Goal: Task Accomplishment & Management: Use online tool/utility

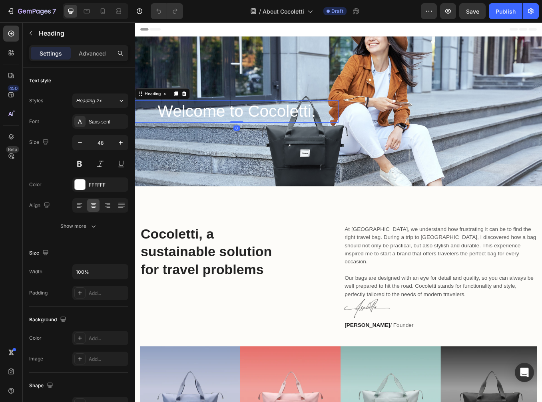
click at [264, 128] on h2 "Welcome to Cocoletti." at bounding box center [255, 127] width 240 height 26
click at [266, 124] on h2 "Welcome to Cocoletti." at bounding box center [255, 127] width 240 height 26
click at [266, 124] on p "Welcome to Cocoletti." at bounding box center [254, 127] width 238 height 25
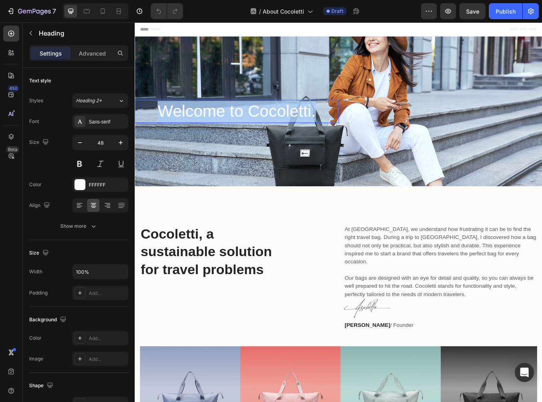
click at [266, 124] on p "Welcome to Cocoletti." at bounding box center [254, 127] width 238 height 25
click at [274, 124] on p "Welcome to Cocoletti." at bounding box center [254, 127] width 238 height 25
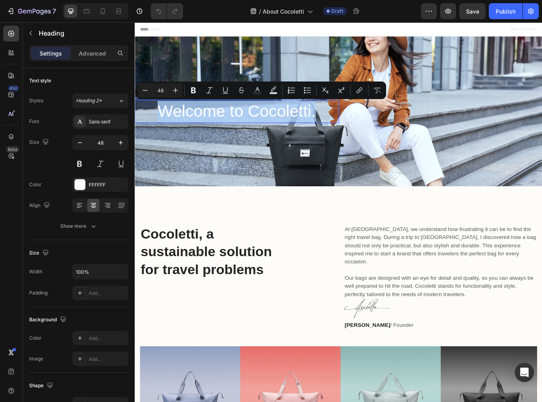
copy p "Welcome to Cocoletti."
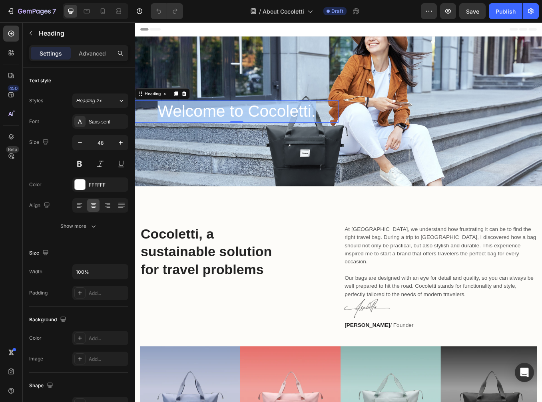
click at [337, 126] on p "Welcome to Cocoletti." at bounding box center [254, 127] width 238 height 25
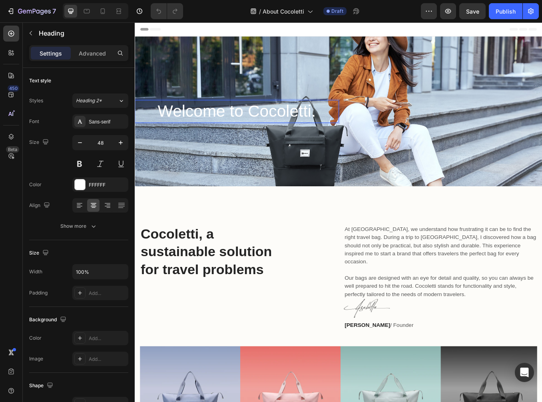
click at [337, 126] on p "Welcome to Cocoletti." at bounding box center [254, 127] width 238 height 25
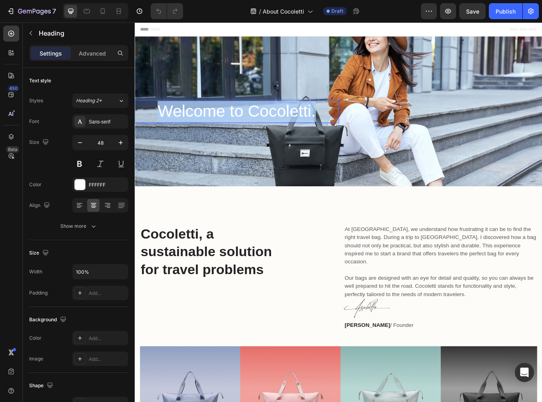
click at [337, 126] on p "Welcome to Cocoletti." at bounding box center [254, 127] width 238 height 25
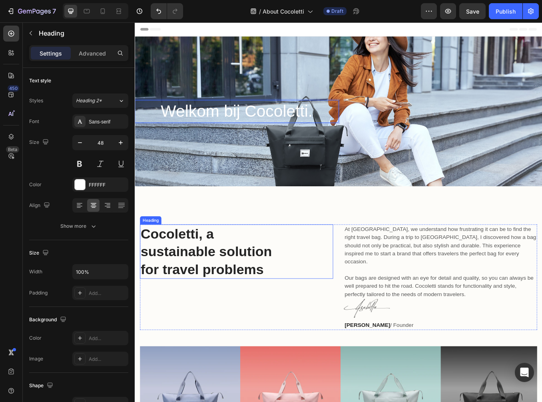
click at [210, 277] on h2 "Cocoletti, a sustainable solution for travel problems" at bounding box center [254, 292] width 227 height 64
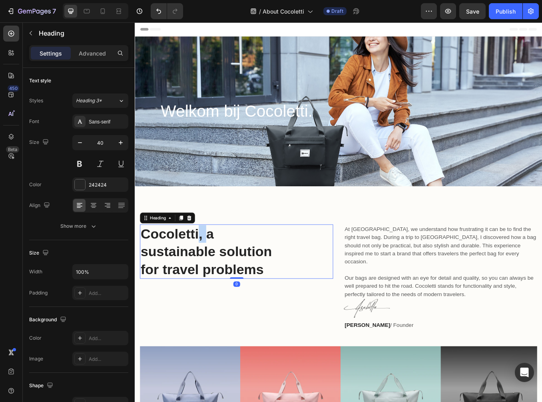
click at [210, 277] on h2 "Cocoletti, a sustainable solution for travel problems" at bounding box center [254, 292] width 227 height 64
click at [210, 277] on p "Cocoletti, a sustainable solution for travel problems" at bounding box center [254, 292] width 226 height 62
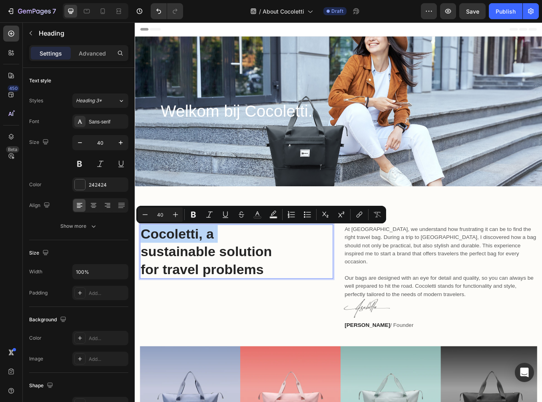
click at [210, 277] on p "Cocoletti, a sustainable solution for travel problems" at bounding box center [254, 292] width 226 height 62
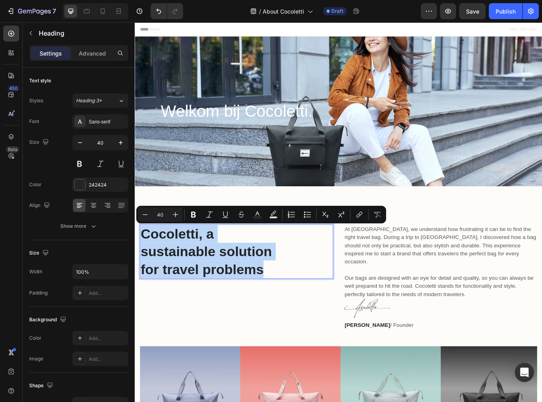
copy p "Cocoletti, a sustainable solution for travel problems"
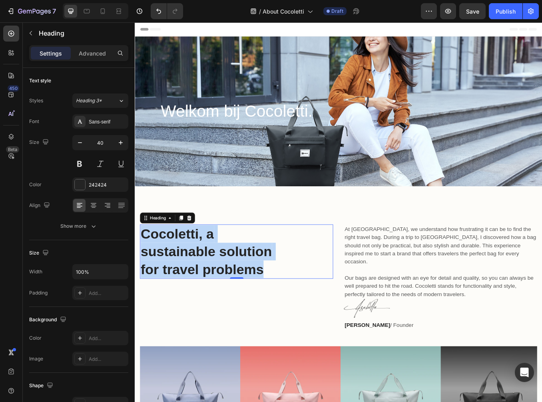
click at [272, 277] on p "Cocoletti, a sustainable solution for travel problems" at bounding box center [254, 292] width 226 height 62
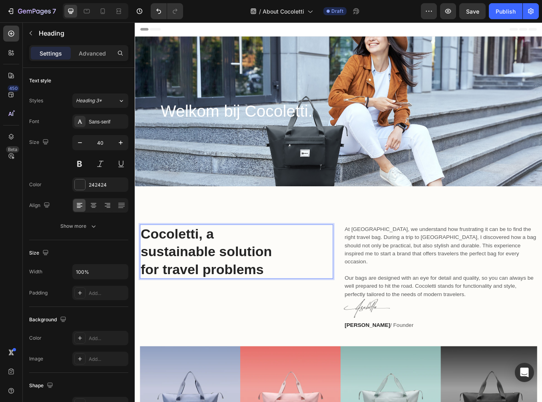
click at [243, 291] on p "Cocoletti, a sustainable solution for travel problems" at bounding box center [254, 292] width 226 height 62
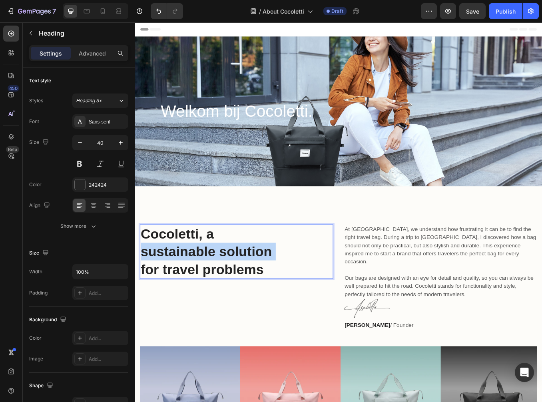
click at [243, 291] on p "Cocoletti, a sustainable solution for travel problems" at bounding box center [254, 292] width 226 height 62
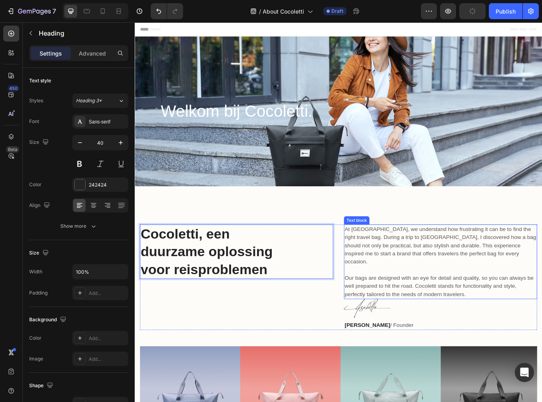
click at [429, 288] on p "At [GEOGRAPHIC_DATA], we understand how frustrating it can be to find the right…" at bounding box center [495, 285] width 226 height 48
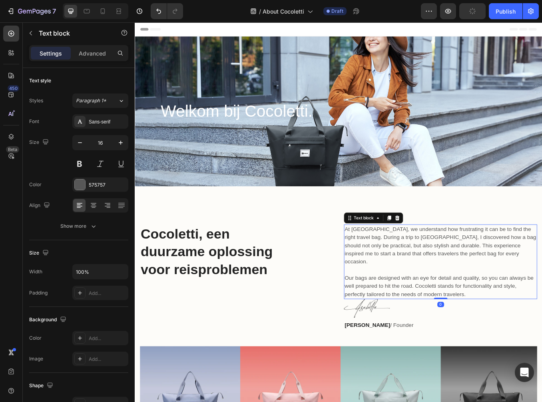
click at [429, 288] on p "At [GEOGRAPHIC_DATA], we understand how frustrating it can be to find the right…" at bounding box center [495, 285] width 226 height 48
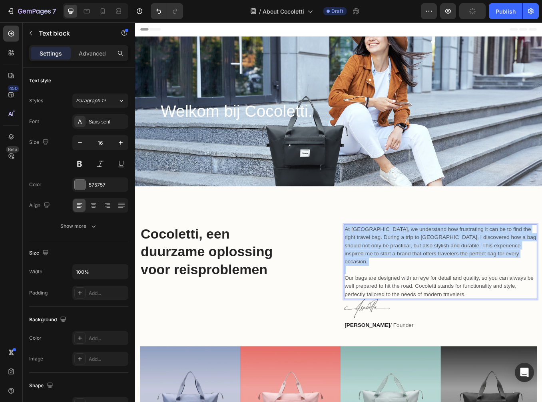
click at [429, 288] on p "At [GEOGRAPHIC_DATA], we understand how frustrating it can be to find the right…" at bounding box center [495, 285] width 226 height 48
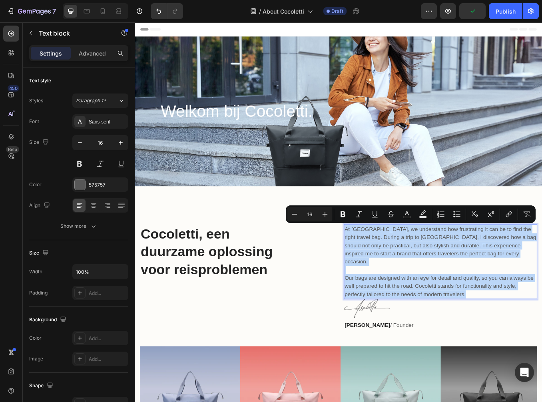
copy div "At [GEOGRAPHIC_DATA], we understand how frustrating it can be to find the right…"
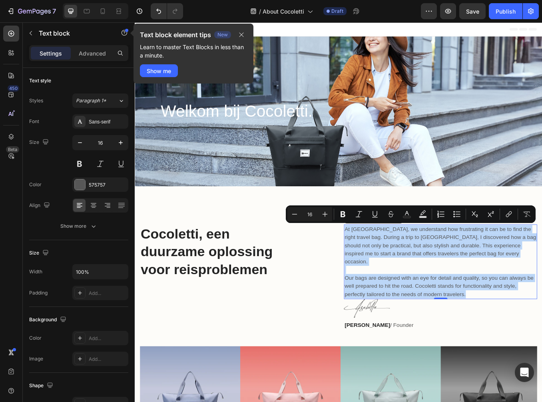
click at [426, 310] on p "Our bags are designed with an eye for detail and quality, so you can always be …" at bounding box center [495, 328] width 226 height 38
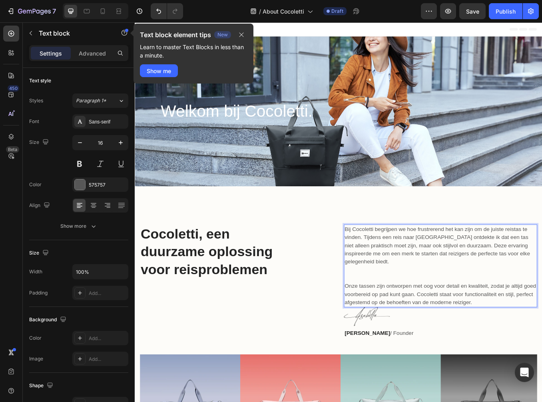
click at [446, 309] on p "Rich Text Editor. Editing area: main" at bounding box center [495, 314] width 226 height 10
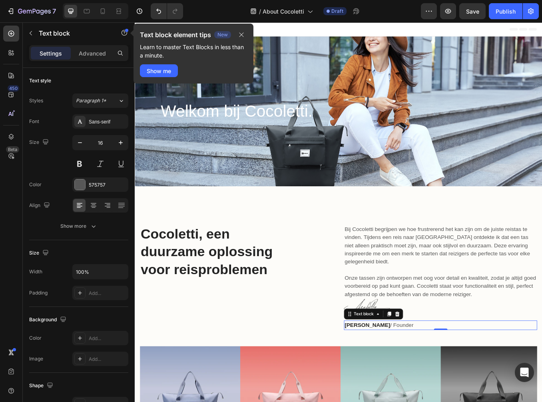
click at [414, 374] on p "[PERSON_NAME] / Founder" at bounding box center [495, 379] width 226 height 10
click at [416, 374] on p "[PERSON_NAME] / Founder" at bounding box center [495, 379] width 226 height 10
click at [420, 374] on p "[PERSON_NAME] / Founder" at bounding box center [495, 379] width 226 height 10
copy p "Founder"
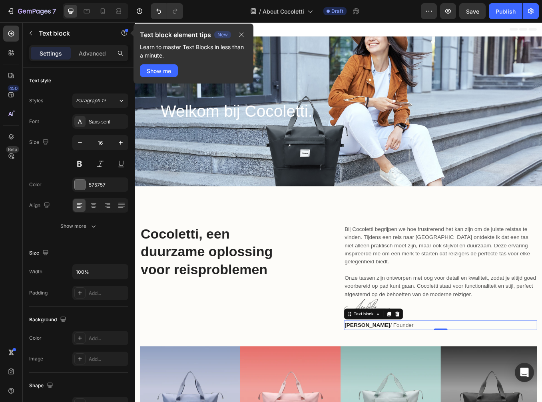
click at [424, 374] on p "[PERSON_NAME] / Founder" at bounding box center [495, 379] width 226 height 10
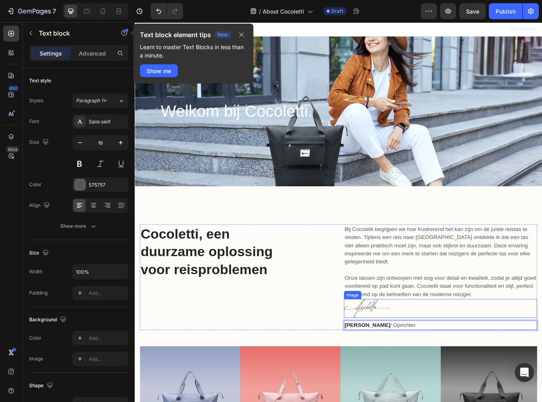
click at [472, 330] on p "Onze tassen zijn ontworpen met oog voor detail en kwaliteit, zodat je altijd go…" at bounding box center [495, 332] width 226 height 29
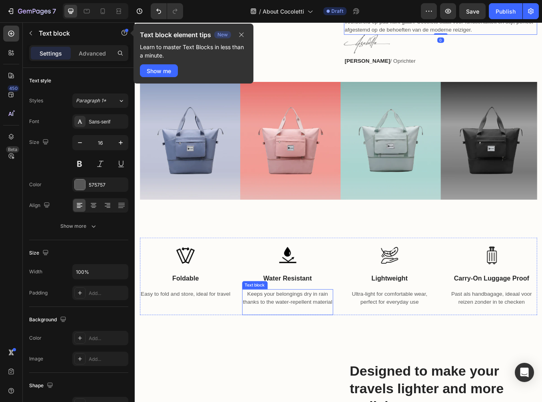
scroll to position [320, 0]
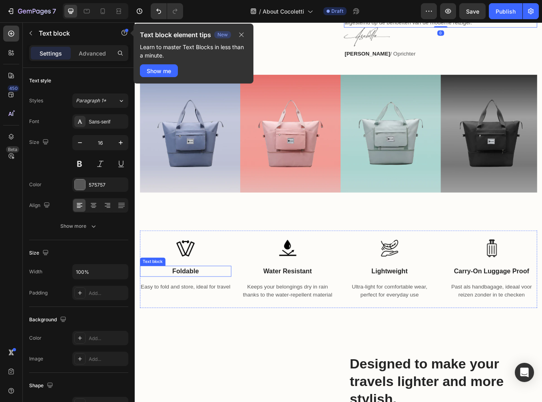
click at [196, 310] on p "foldable" at bounding box center [194, 316] width 106 height 12
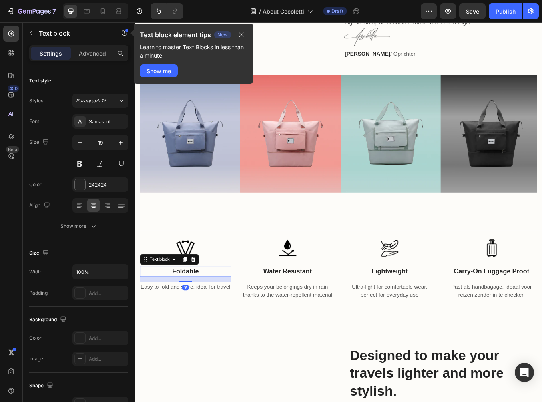
click at [196, 310] on p "foldable" at bounding box center [194, 316] width 106 height 12
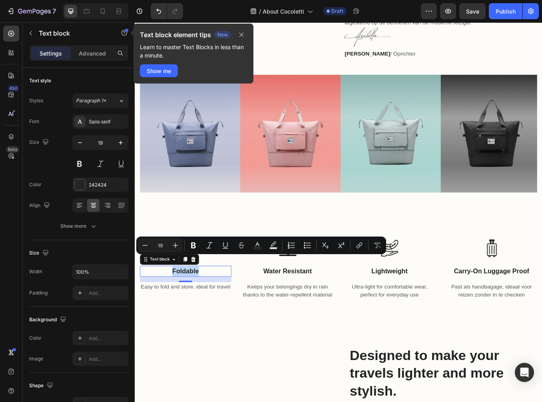
click at [208, 310] on p "foldable" at bounding box center [194, 316] width 106 height 12
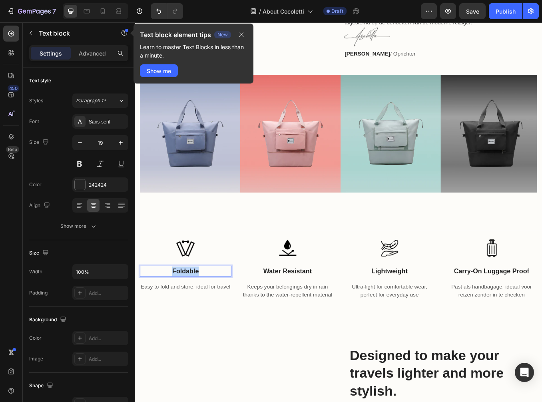
click at [208, 310] on p "foldable" at bounding box center [194, 316] width 106 height 12
click at [318, 310] on p "water resistant" at bounding box center [315, 316] width 106 height 12
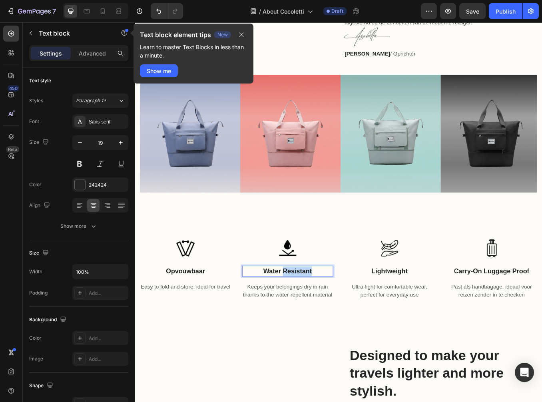
click at [318, 310] on p "water resistant" at bounding box center [315, 316] width 106 height 12
click at [295, 310] on p "water resistant" at bounding box center [315, 316] width 106 height 12
click at [299, 310] on p "water resistant" at bounding box center [315, 316] width 106 height 12
click at [300, 310] on p "water resistant" at bounding box center [315, 316] width 106 height 12
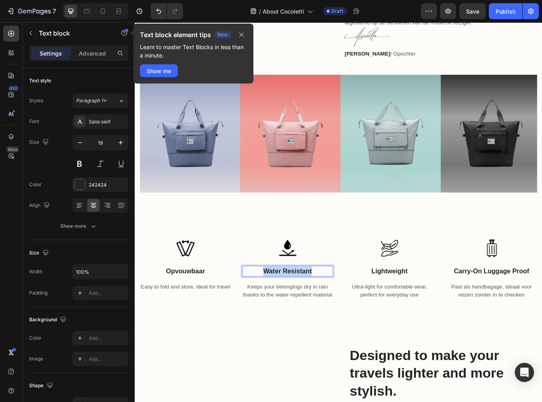
click at [300, 310] on p "water resistant" at bounding box center [315, 316] width 106 height 12
click at [405, 310] on p "lightweight" at bounding box center [435, 316] width 106 height 12
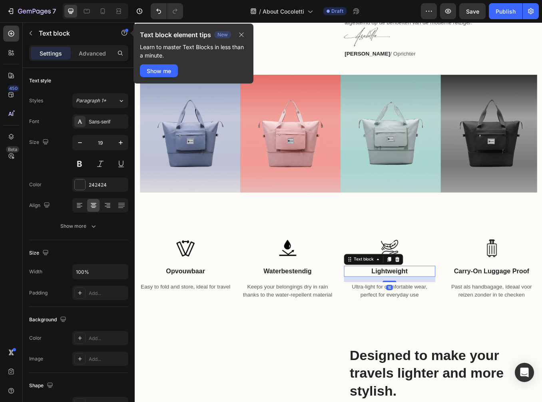
click at [406, 310] on p "lightweight" at bounding box center [435, 316] width 106 height 12
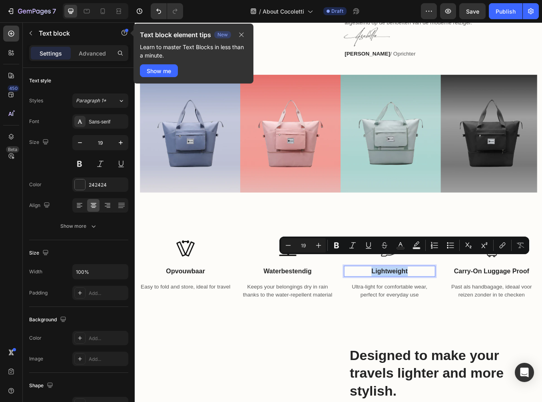
click at [431, 310] on p "lightweight" at bounding box center [435, 316] width 106 height 12
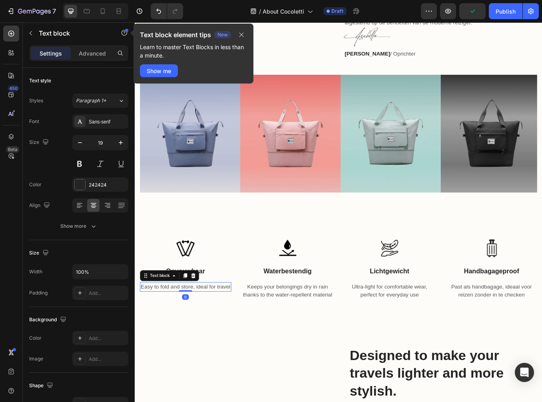
click at [178, 329] on p "Easy to fold and store, ideal for travel" at bounding box center [194, 334] width 106 height 10
copy p "Easy to fold and store, ideal for travel"
click at [210, 331] on p "Easy to fold and store, ideal for travel" at bounding box center [194, 334] width 106 height 10
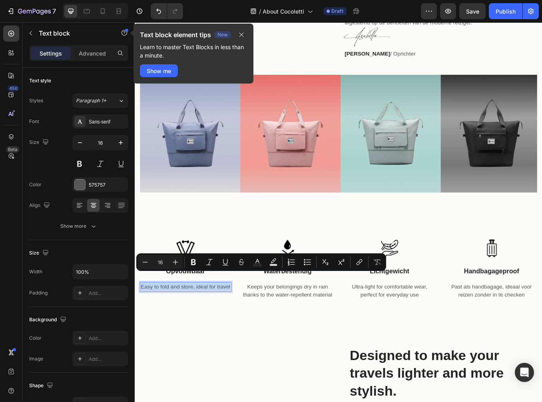
click at [210, 331] on p "Easy to fold and store, ideal for travel" at bounding box center [194, 334] width 106 height 10
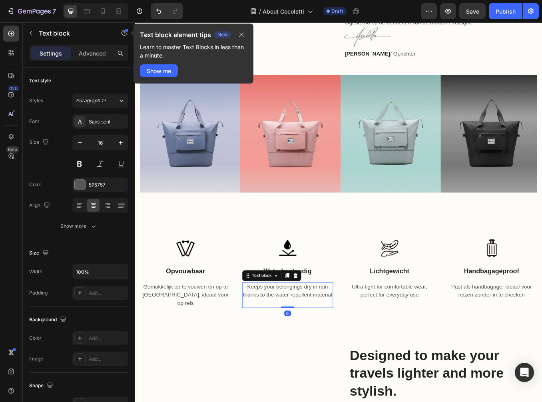
click at [299, 329] on p "Keeps your belongings dry in rain thanks to the water-repellent material" at bounding box center [315, 343] width 106 height 29
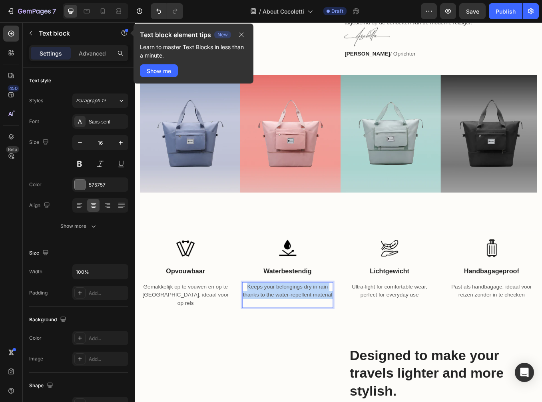
click at [299, 329] on p "Keeps your belongings dry in rain thanks to the water-repellent material" at bounding box center [315, 343] width 106 height 29
click at [313, 336] on p "Keeps your belongings dry in rain thanks to the water-repellent material" at bounding box center [315, 343] width 106 height 29
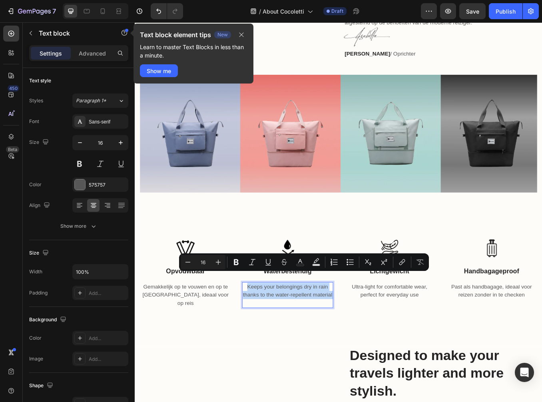
click at [313, 336] on p "Keeps your belongings dry in rain thanks to the water-repellent material" at bounding box center [315, 343] width 106 height 29
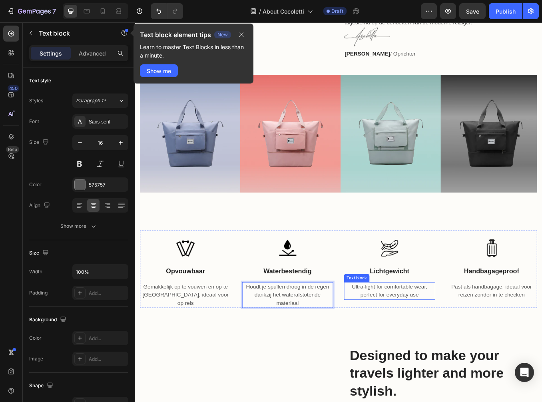
click at [422, 329] on p "Ultra-light for comfortable wear, perfect for everyday use" at bounding box center [435, 338] width 106 height 19
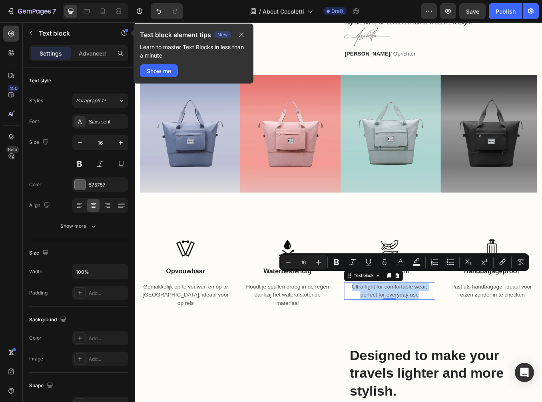
click at [430, 329] on p "Ultra-light for comfortable wear, perfect for everyday use" at bounding box center [435, 338] width 106 height 19
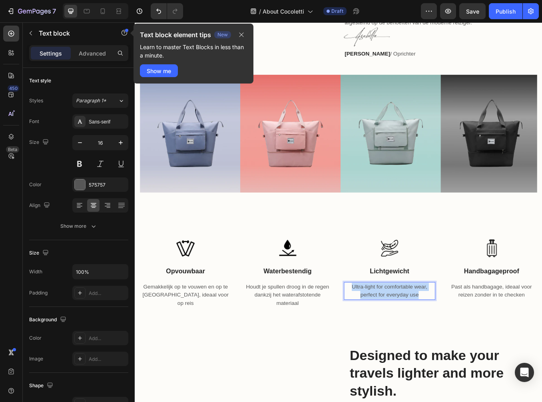
click at [430, 329] on p "Ultra-light for comfortable wear, perfect for everyday use" at bounding box center [435, 338] width 106 height 19
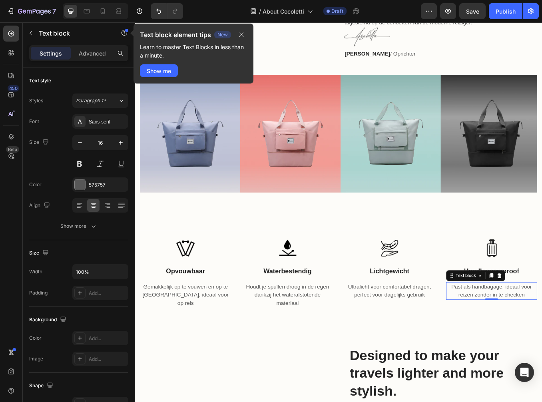
copy p "Past als handbagage, ideaal voor reizen zonder in te checken"
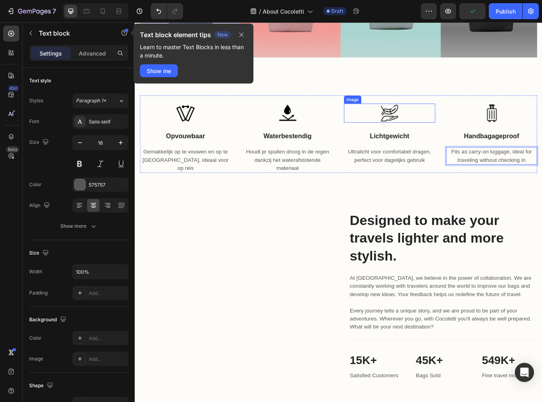
scroll to position [480, 0]
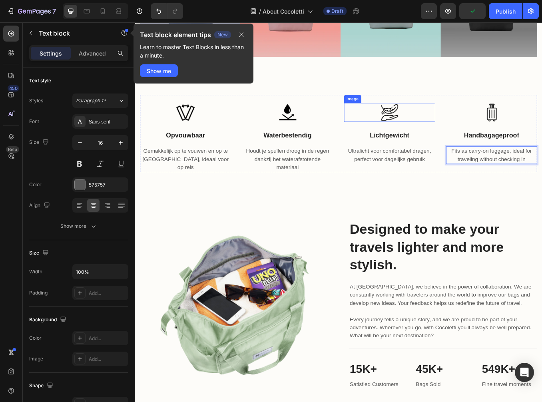
click at [414, 262] on h2 "Designed to make your travels lighter and more stylish." at bounding box center [497, 287] width 221 height 64
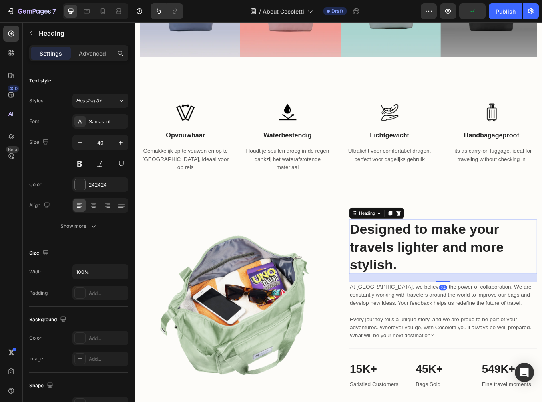
click at [414, 262] on h2 "Designed to make your travels lighter and more stylish." at bounding box center [497, 287] width 221 height 64
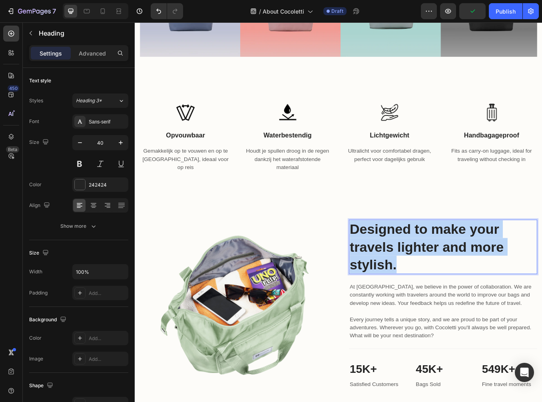
click at [414, 262] on p "Designed to make your travels lighter and more stylish." at bounding box center [498, 286] width 220 height 62
click at [484, 260] on p "Designed to make your travels lighter and more stylish." at bounding box center [498, 286] width 220 height 62
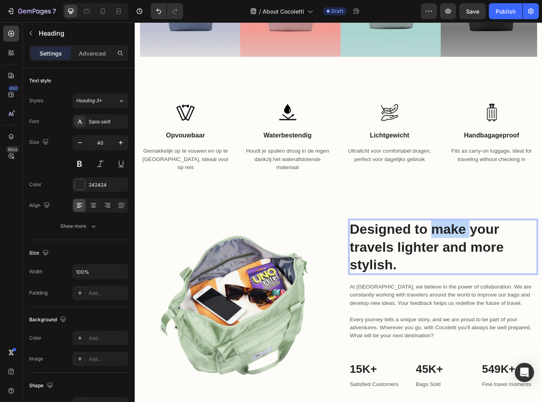
click at [484, 260] on p "Designed to make your travels lighter and more stylish." at bounding box center [498, 286] width 220 height 62
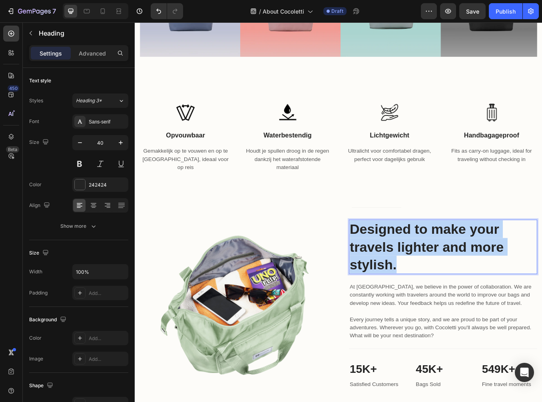
click at [484, 260] on p "Designed to make your travels lighter and more stylish." at bounding box center [498, 286] width 220 height 62
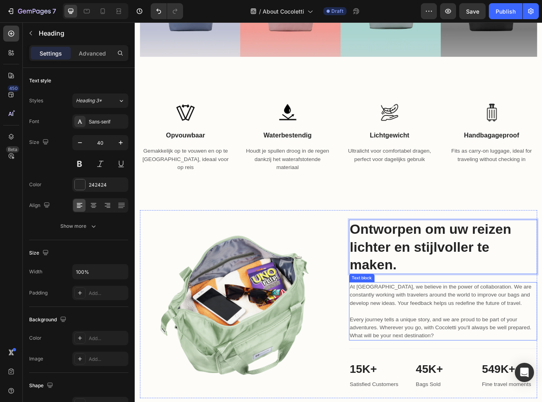
click at [435, 329] on p "At [GEOGRAPHIC_DATA], we believe in the power of collaboration. We are constant…" at bounding box center [498, 343] width 220 height 29
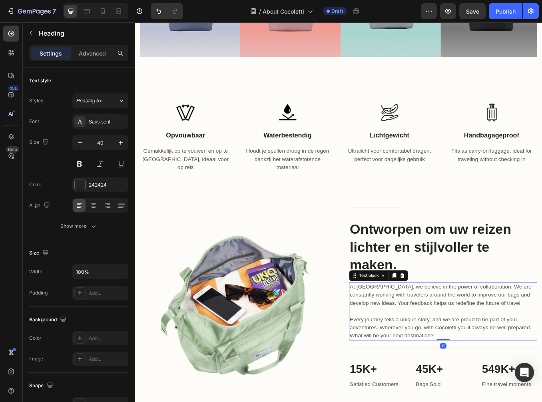
click at [435, 329] on p "At [GEOGRAPHIC_DATA], we believe in the power of collaboration. We are constant…" at bounding box center [498, 343] width 220 height 29
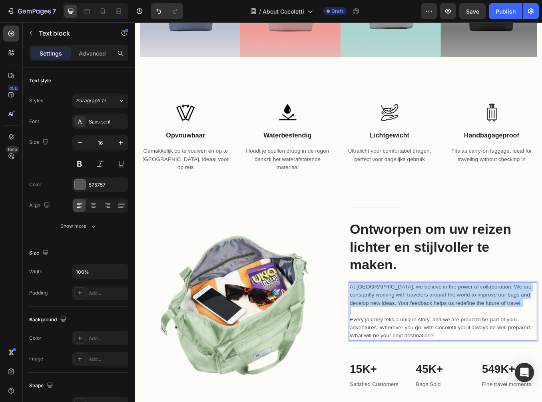
click at [435, 329] on p "At [GEOGRAPHIC_DATA], we believe in the power of collaboration. We are constant…" at bounding box center [498, 343] width 220 height 29
copy p "At [GEOGRAPHIC_DATA], we believe in the power of collaboration. We are constant…"
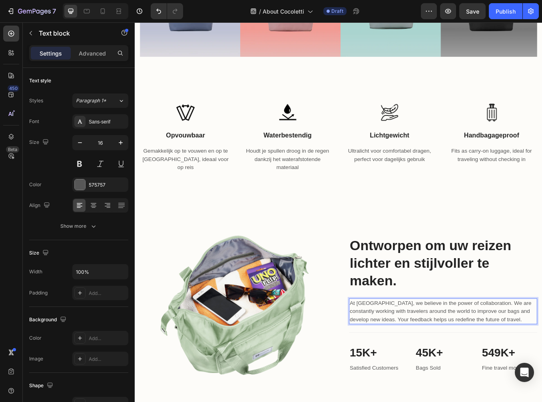
scroll to position [499, 0]
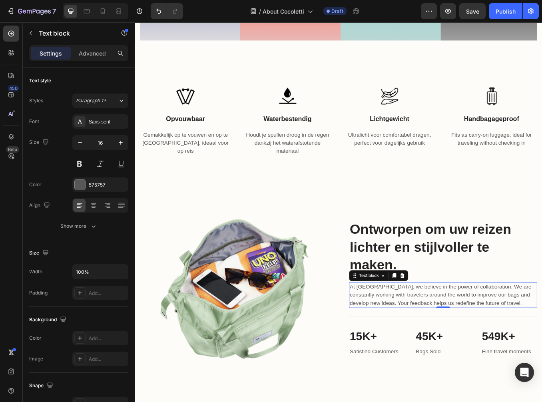
click at [525, 301] on p "Ontworpen om uw reizen lichter en stijlvoller te maken." at bounding box center [498, 286] width 220 height 62
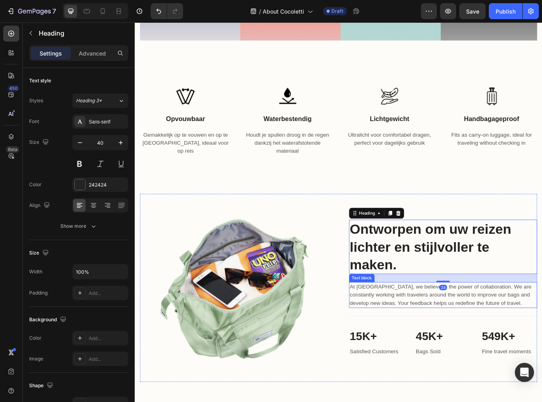
click at [508, 342] on p "At [GEOGRAPHIC_DATA], we believe in the power of collaboration. We are constant…" at bounding box center [498, 343] width 220 height 29
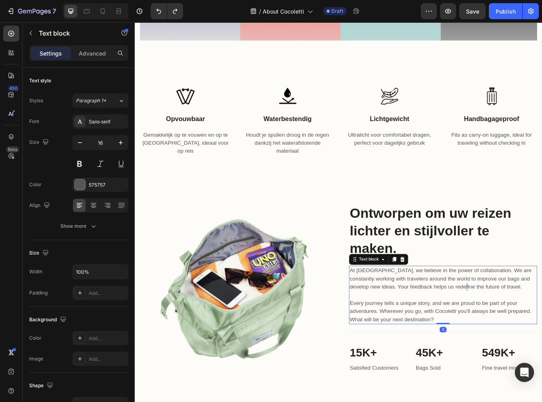
click at [517, 322] on p "At [GEOGRAPHIC_DATA], we believe in the power of collaboration. We are constant…" at bounding box center [498, 324] width 220 height 29
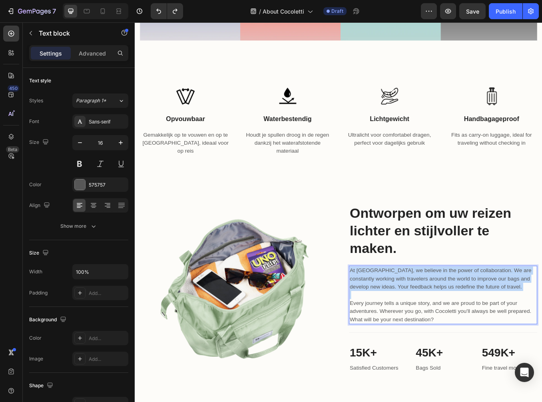
click at [517, 322] on p "At [GEOGRAPHIC_DATA], we believe in the power of collaboration. We are constant…" at bounding box center [498, 324] width 220 height 29
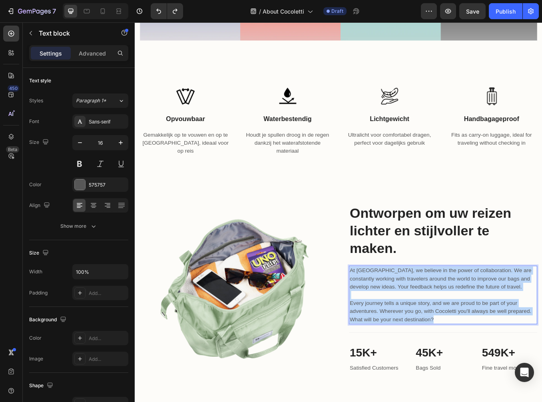
copy div "At [GEOGRAPHIC_DATA], we believe in the power of collaboration. We are constant…"
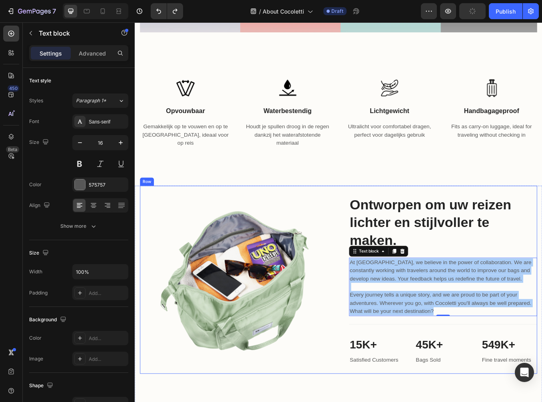
scroll to position [539, 0]
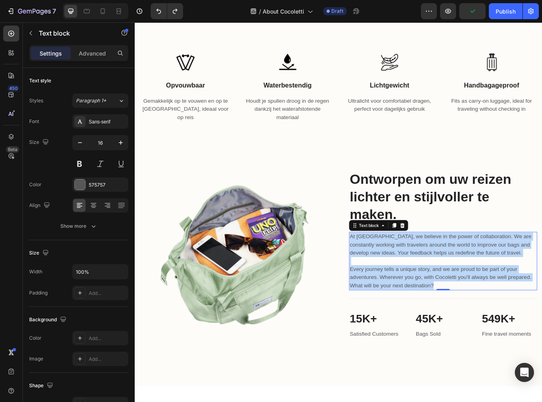
click at [515, 304] on p "Every journey tells a unique story, and we are proud to be part of your adventu…" at bounding box center [498, 317] width 220 height 38
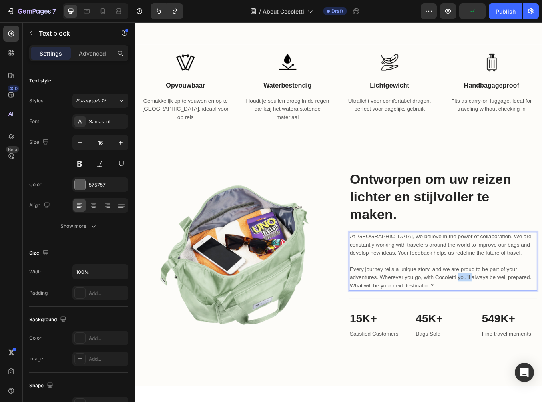
click at [515, 304] on p "Every journey tells a unique story, and we are proud to be part of your adventu…" at bounding box center [498, 317] width 220 height 38
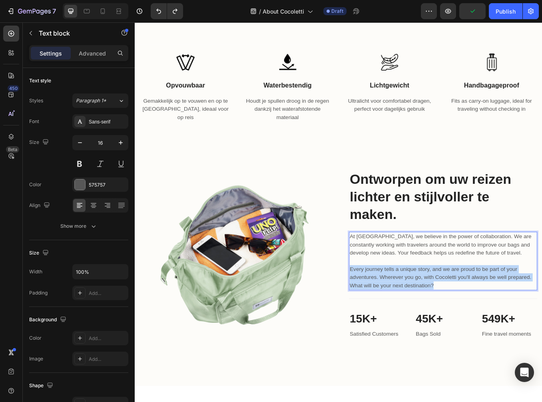
click at [515, 304] on p "Every journey tells a unique story, and we are proud to be part of your adventu…" at bounding box center [498, 317] width 220 height 38
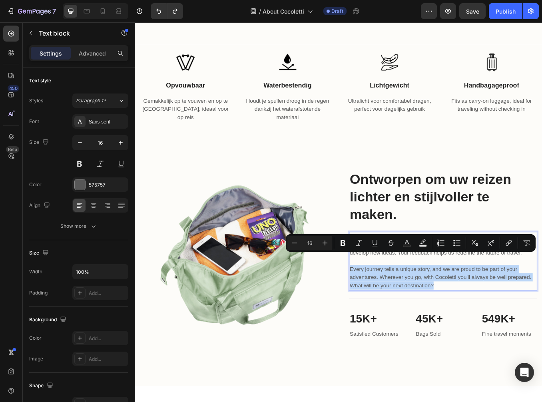
click at [515, 304] on p "Every journey tells a unique story, and we are proud to be part of your adventu…" at bounding box center [498, 317] width 220 height 38
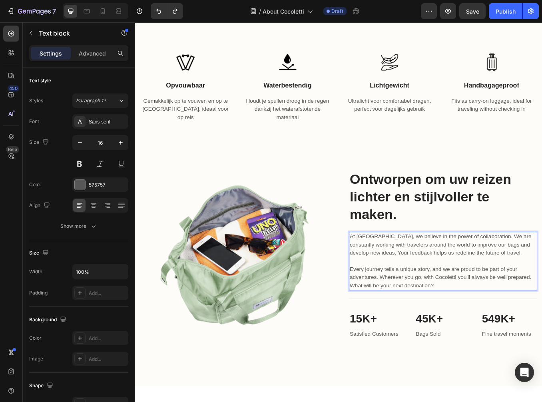
scroll to position [534, 0]
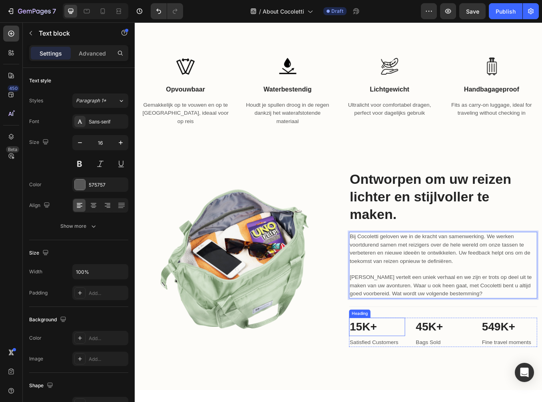
click at [408, 370] on h2 "15K+" at bounding box center [420, 381] width 66 height 22
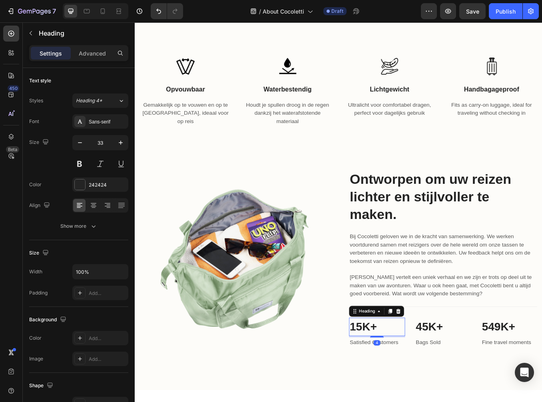
click at [408, 370] on h2 "15K+" at bounding box center [420, 381] width 66 height 22
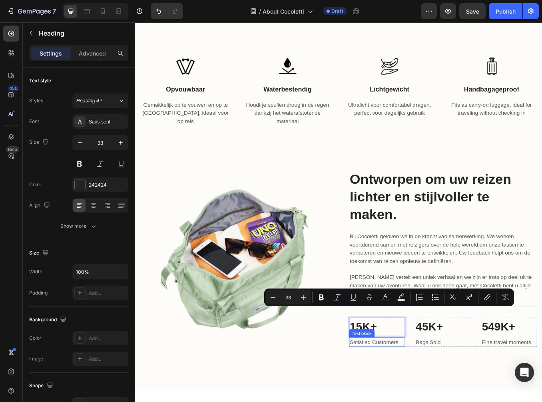
click at [409, 394] on p "Satisfied Customers" at bounding box center [420, 399] width 64 height 10
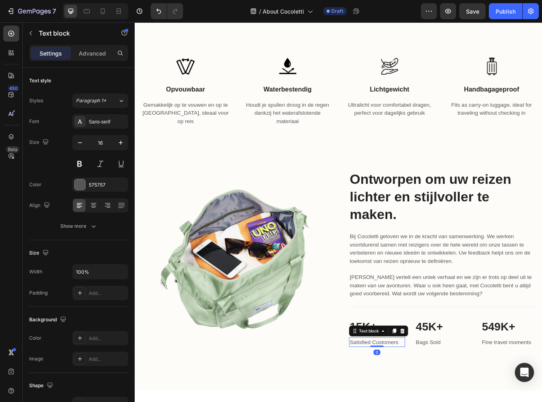
click at [409, 394] on p "Satisfied Customers" at bounding box center [420, 399] width 64 height 10
click at [432, 393] on div "Satisfied Customers" at bounding box center [420, 398] width 66 height 11
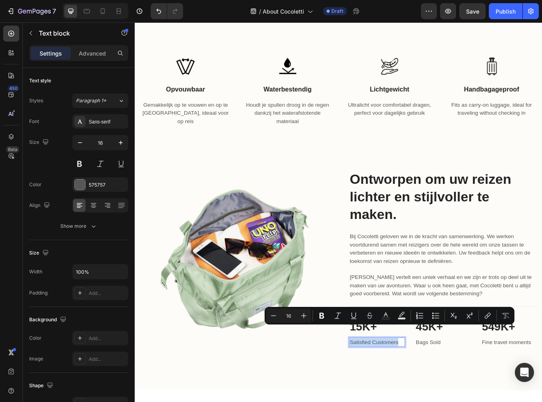
click at [432, 394] on p "Satisfied Customers" at bounding box center [420, 399] width 64 height 10
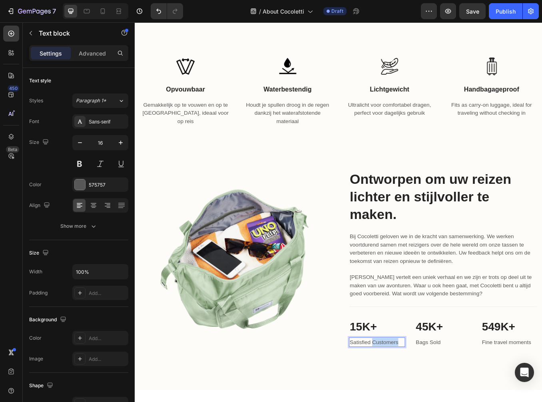
click at [432, 394] on p "Satisfied Customers" at bounding box center [420, 399] width 64 height 10
click at [480, 394] on p "Bags Sold" at bounding box center [498, 399] width 64 height 10
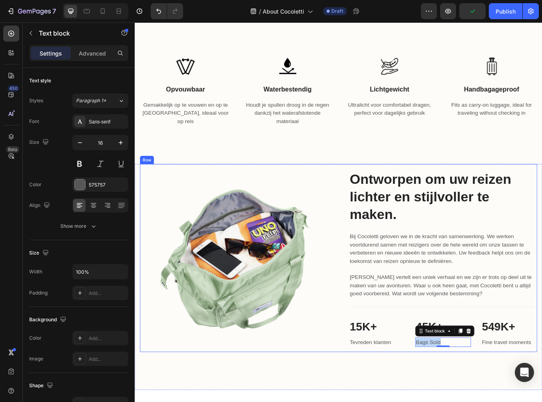
click at [484, 394] on p "Bags Sold" at bounding box center [498, 399] width 64 height 10
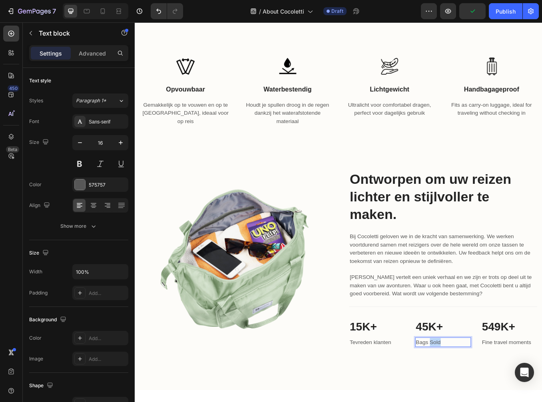
click at [484, 394] on p "Bags Sold" at bounding box center [498, 399] width 64 height 10
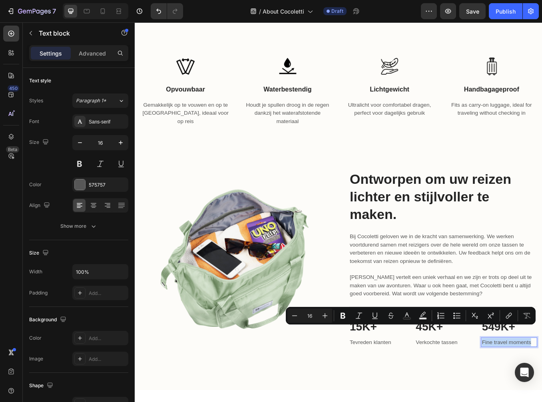
copy p "Fine travel moments"
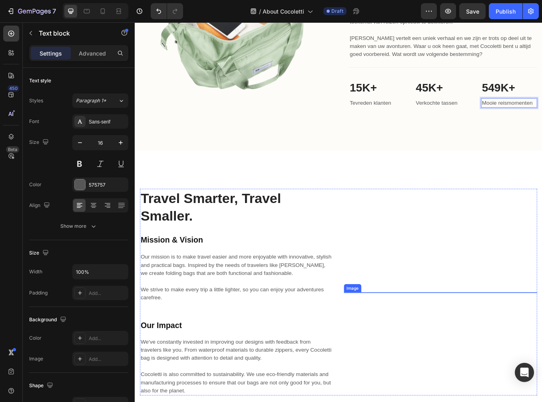
scroll to position [814, 0]
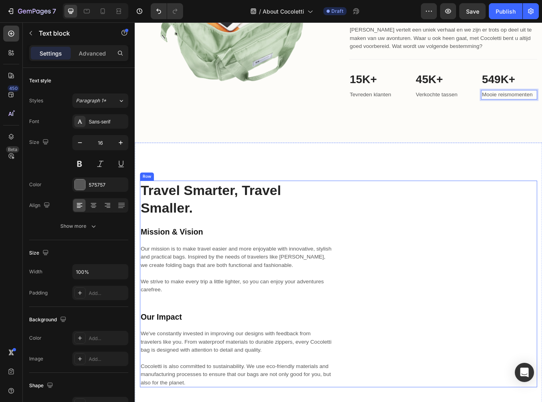
click at [212, 237] on h2 "Travel Smarter, Travel Smaller." at bounding box center [254, 230] width 227 height 43
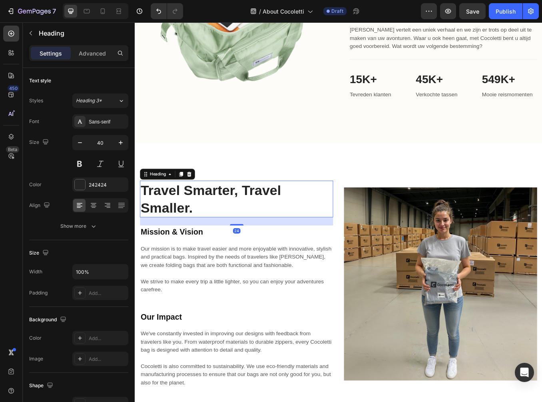
click at [212, 237] on h2 "Travel Smarter, Travel Smaller." at bounding box center [254, 230] width 227 height 43
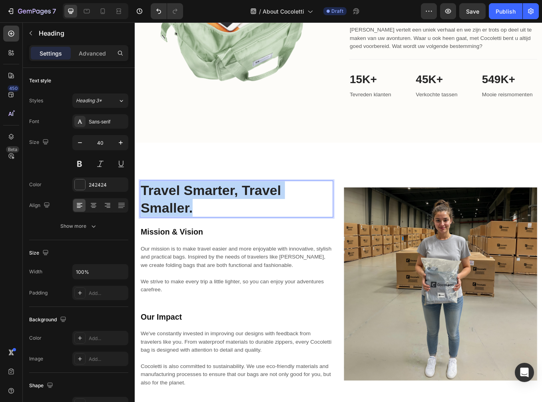
click at [212, 237] on p "Travel Smarter, Travel Smaller." at bounding box center [254, 230] width 226 height 42
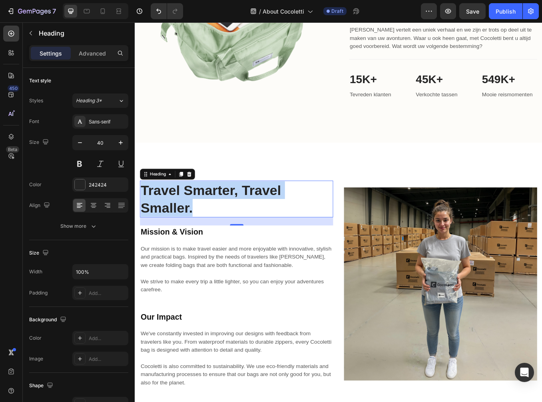
click at [181, 219] on p "Travel Smarter, Travel Smaller." at bounding box center [254, 230] width 226 height 42
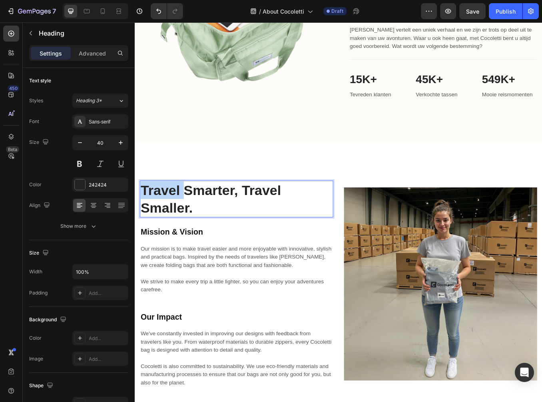
click at [181, 219] on p "Travel Smarter, Travel Smaller." at bounding box center [254, 230] width 226 height 42
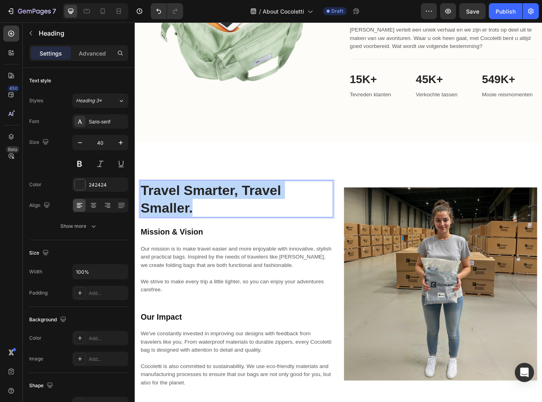
click at [181, 219] on p "Travel Smarter, Travel Smaller." at bounding box center [254, 230] width 226 height 42
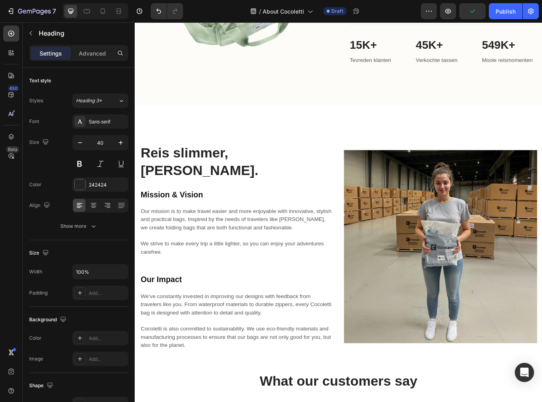
scroll to position [854, 0]
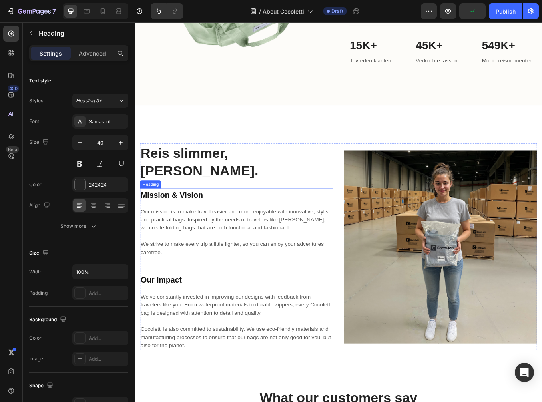
click at [206, 218] on h2 "Mission & Vision" at bounding box center [254, 226] width 227 height 16
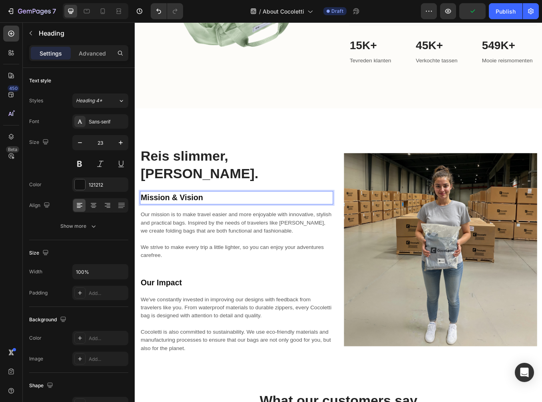
click at [206, 221] on h2 "Mission & Vision" at bounding box center [254, 229] width 227 height 16
click at [206, 222] on p "Mission & Vision" at bounding box center [254, 229] width 226 height 14
click at [175, 222] on p "Mission & Vision" at bounding box center [254, 229] width 226 height 14
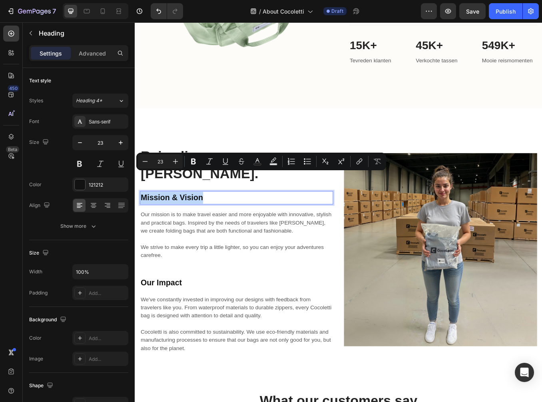
click at [175, 222] on p "Mission & Vision" at bounding box center [254, 229] width 226 height 14
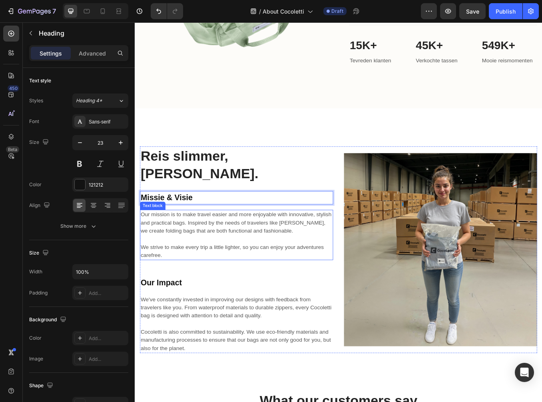
click at [195, 244] on p "Our mission is to make travel easier and more enjoyable with innovative, stylis…" at bounding box center [254, 258] width 226 height 29
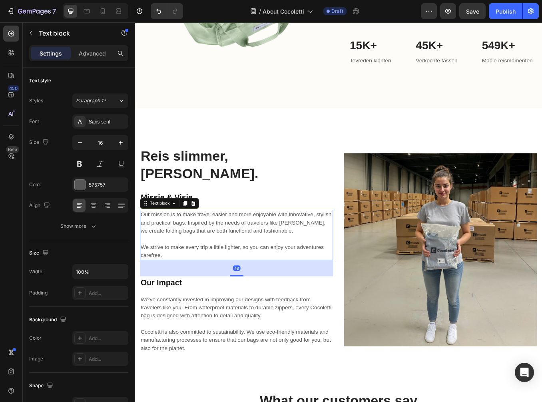
click at [195, 244] on p "Our mission is to make travel easier and more enjoyable with innovative, stylis…" at bounding box center [254, 258] width 226 height 29
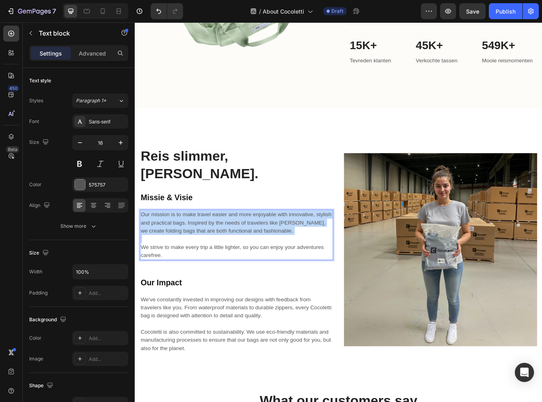
click at [195, 244] on p "Our mission is to make travel easier and more enjoyable with innovative, stylis…" at bounding box center [254, 258] width 226 height 29
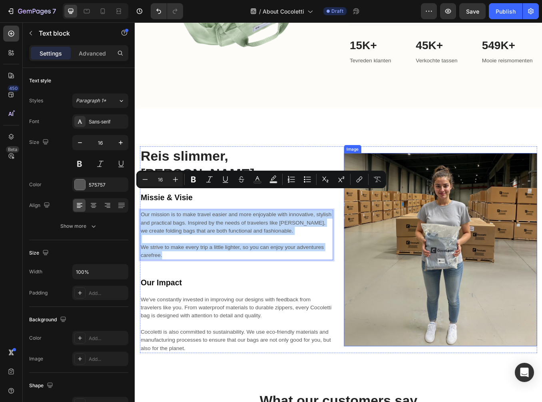
copy div "Our mission is to make travel easier and more enjoyable with innovative, stylis…"
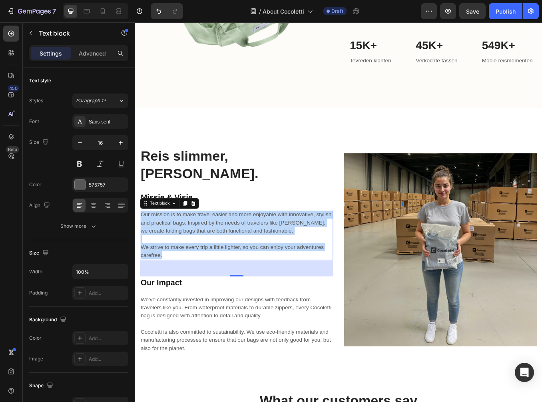
click at [205, 273] on p "We strive to make every trip a little lighter, so you can enjoy your adventures…" at bounding box center [254, 287] width 226 height 29
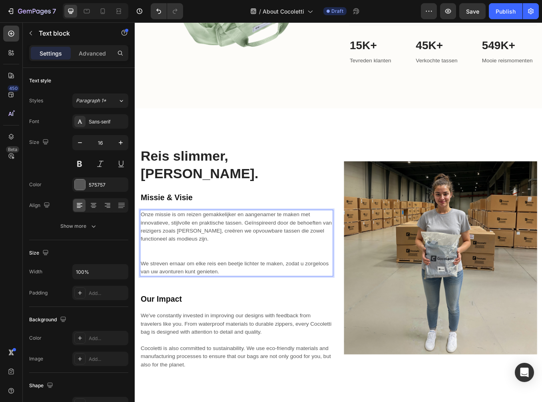
click at [191, 257] on p "Onze missie is om reizen gemakkelijker en aangenamer te maken met innovatieve, …" at bounding box center [254, 263] width 226 height 38
click at [183, 282] on p "Rich Text Editor. Editing area: main" at bounding box center [254, 287] width 226 height 10
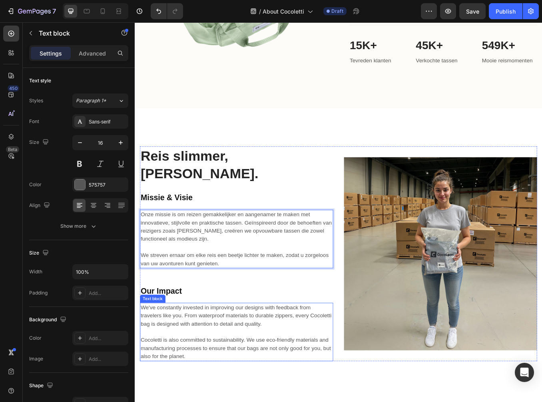
click at [227, 353] on p "We've constantly invested in improving our designs with feedback from travelers…" at bounding box center [254, 367] width 226 height 29
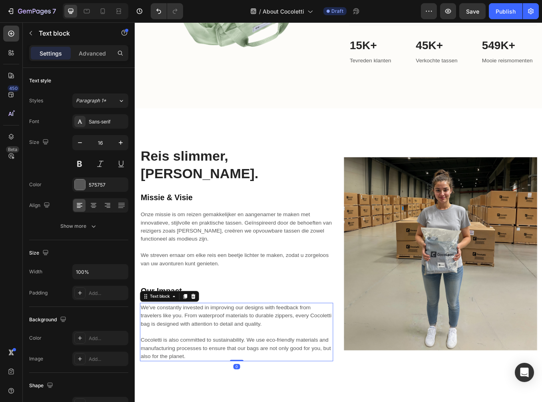
click at [227, 353] on p "We've constantly invested in improving our designs with feedback from travelers…" at bounding box center [254, 367] width 226 height 29
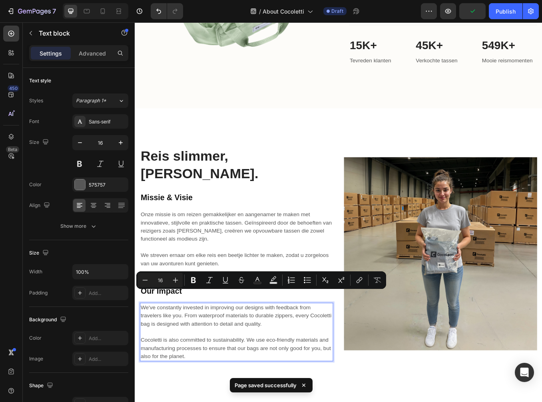
click at [249, 353] on p "We've constantly invested in improving our designs with feedback from travelers…" at bounding box center [254, 367] width 226 height 29
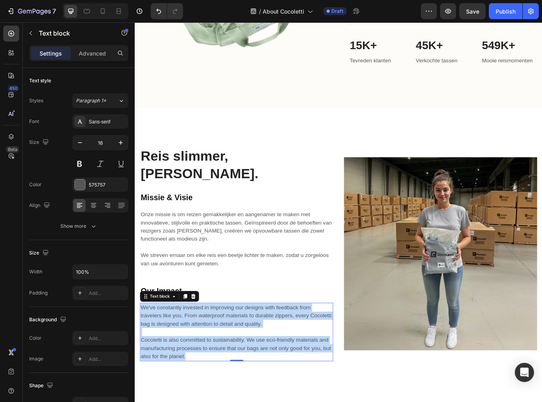
click at [263, 382] on p "Cocoletti is also committed to sustainability. We use eco-friendly materials an…" at bounding box center [254, 401] width 226 height 38
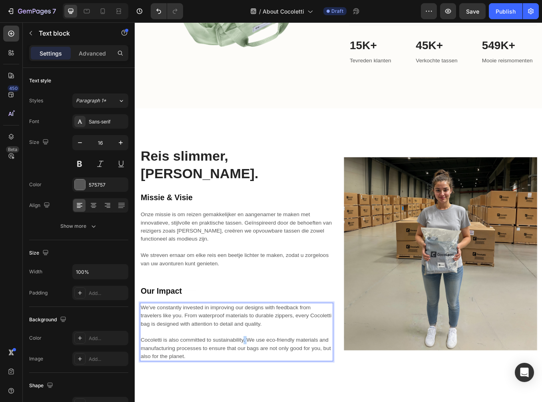
click at [263, 382] on p "Cocoletti is also committed to sustainability. We use eco-friendly materials an…" at bounding box center [254, 401] width 226 height 38
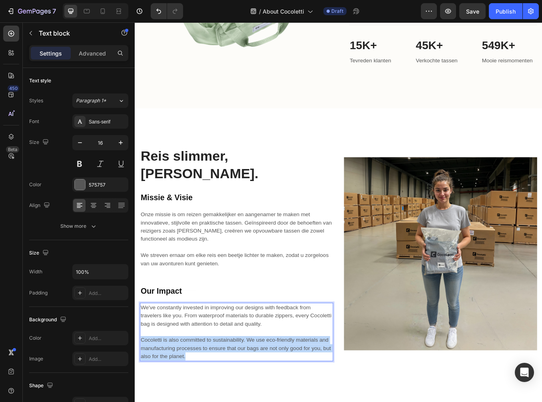
click at [263, 382] on p "Cocoletti is also committed to sustainability. We use eco-friendly materials an…" at bounding box center [254, 401] width 226 height 38
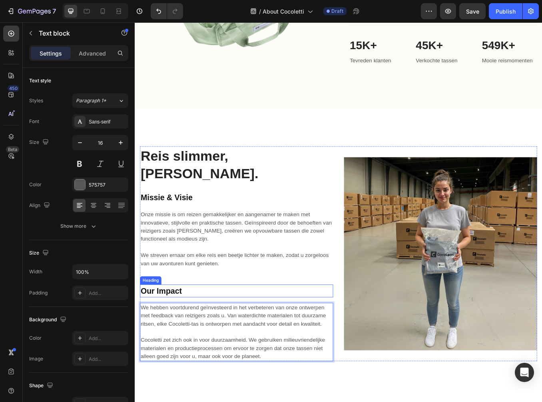
click at [176, 331] on h2 "Our Impact" at bounding box center [254, 339] width 227 height 16
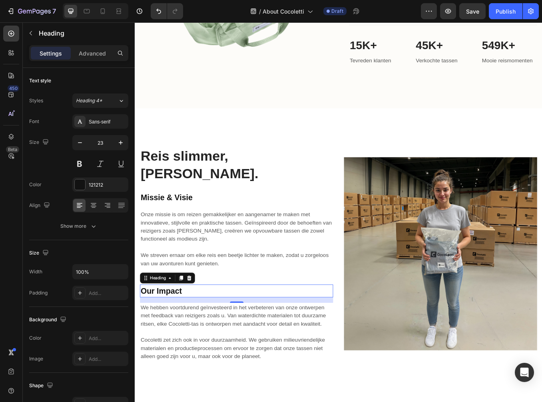
click at [176, 331] on h2 "Our Impact" at bounding box center [254, 339] width 227 height 16
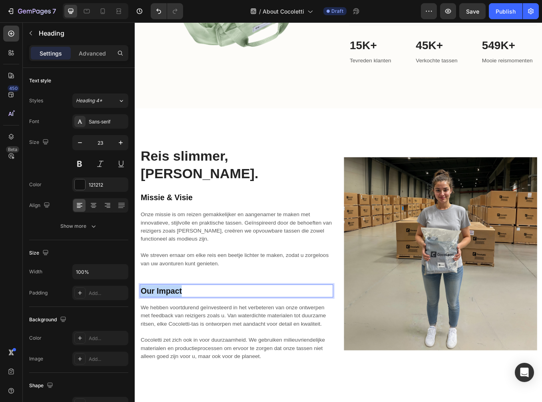
click at [176, 332] on p "Our Impact" at bounding box center [254, 339] width 226 height 14
click at [245, 332] on p "Our Impact" at bounding box center [254, 339] width 226 height 14
click at [281, 282] on p "Rich Text Editor. Editing area: main" at bounding box center [254, 287] width 226 height 10
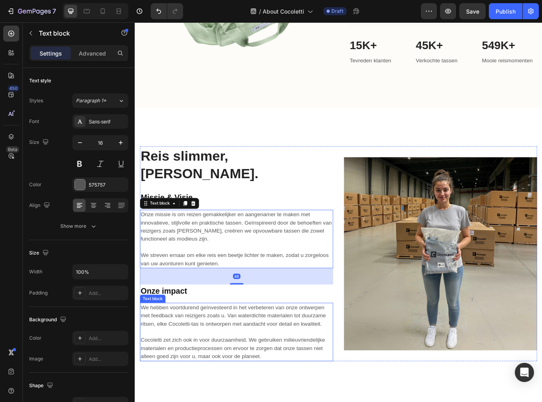
click at [208, 353] on p "We hebben voortdurend geïnvesteerd in het verbeteren van onze ontwerpen met fee…" at bounding box center [254, 367] width 226 height 29
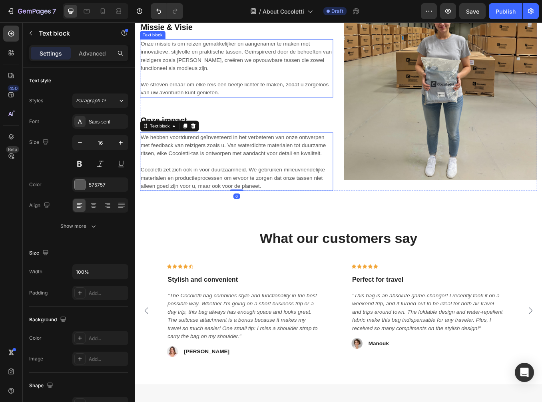
scroll to position [1054, 0]
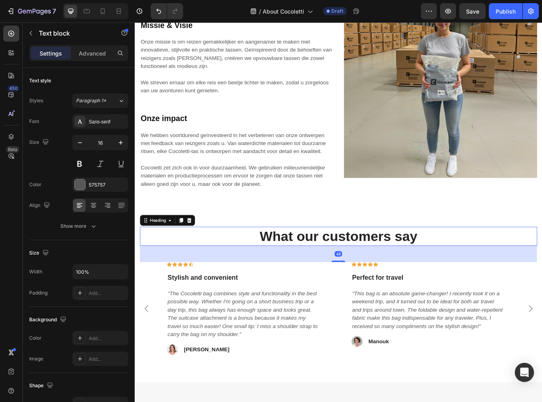
click at [335, 263] on h2 "What our customers say" at bounding box center [375, 274] width 468 height 22
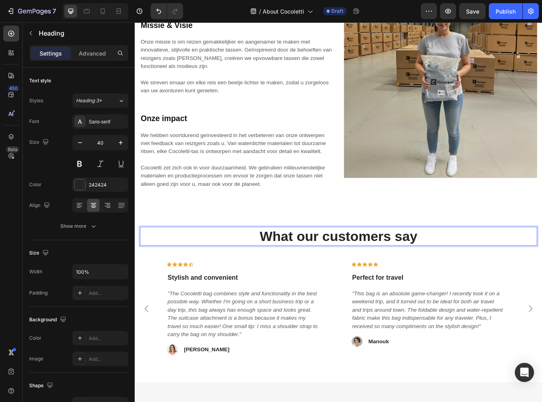
click at [335, 263] on h2 "What our customers say" at bounding box center [375, 274] width 468 height 22
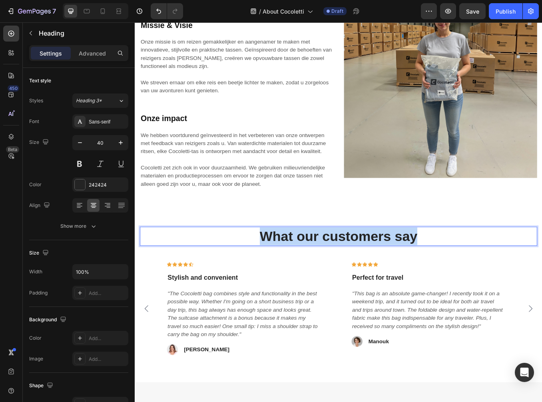
click at [335, 264] on p "What our customers say" at bounding box center [374, 274] width 466 height 21
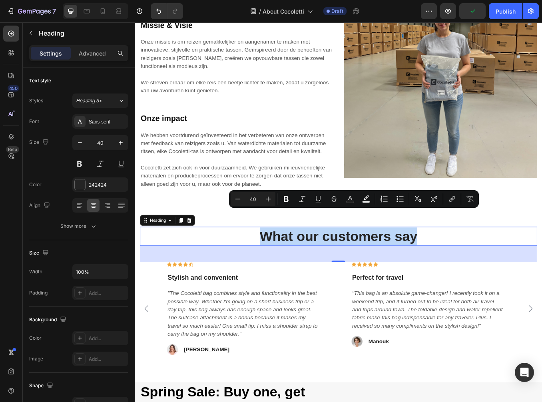
click at [425, 264] on p "What our customers say" at bounding box center [374, 274] width 466 height 21
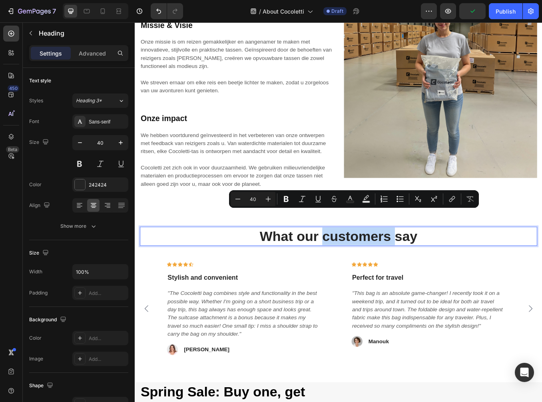
click at [425, 264] on p "What our customers say" at bounding box center [374, 274] width 466 height 21
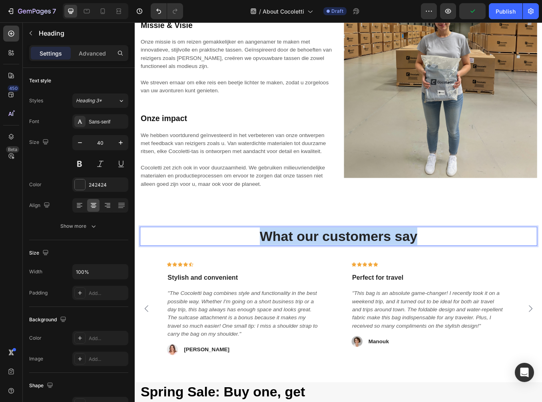
click at [425, 264] on p "What our customers say" at bounding box center [374, 274] width 466 height 21
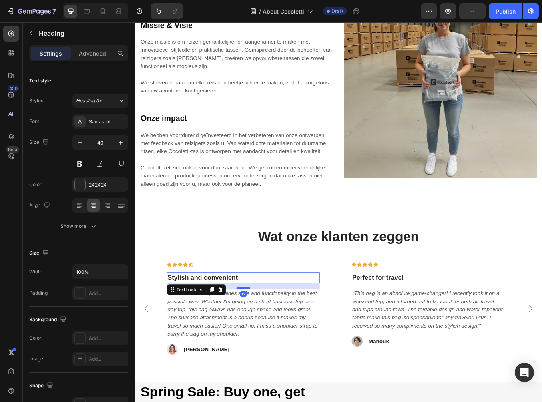
click at [221, 317] on p "Stylish and convenient" at bounding box center [262, 323] width 178 height 12
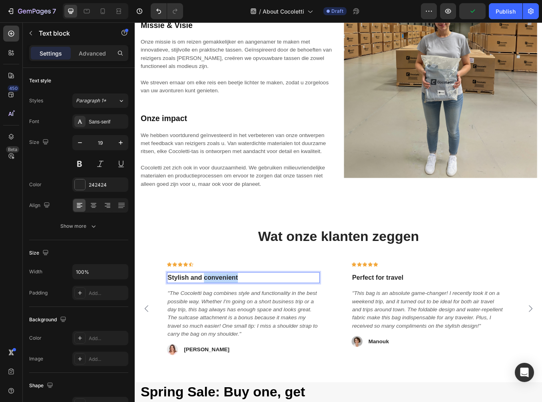
click at [221, 317] on p "Stylish and convenient" at bounding box center [262, 323] width 178 height 12
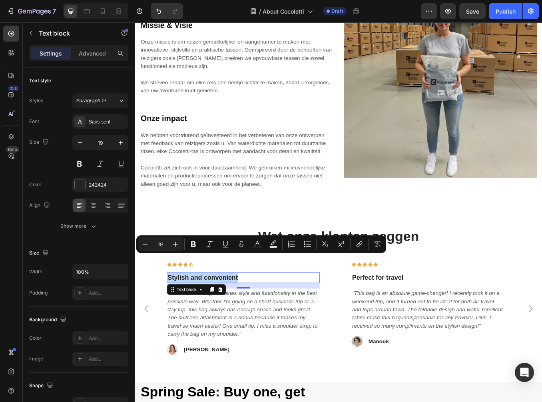
click at [294, 317] on p "Stylish and convenient" at bounding box center [262, 323] width 178 height 12
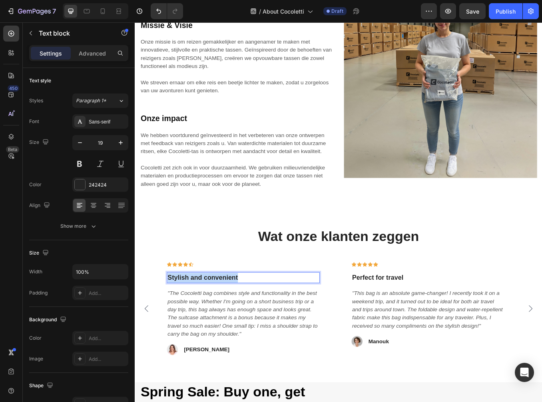
click at [294, 317] on p "Stylish and convenient" at bounding box center [262, 323] width 178 height 12
click at [424, 317] on p "Perfect for travel" at bounding box center [480, 323] width 178 height 12
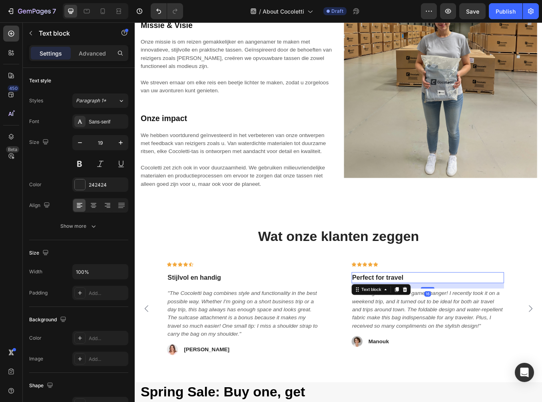
click at [424, 317] on p "Perfect for travel" at bounding box center [480, 323] width 178 height 12
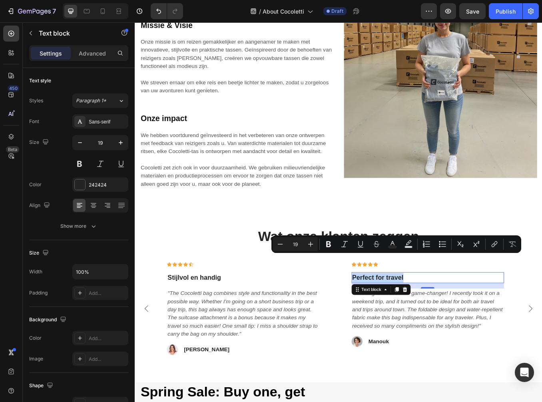
click at [465, 317] on p "Perfect for travel" at bounding box center [480, 323] width 178 height 12
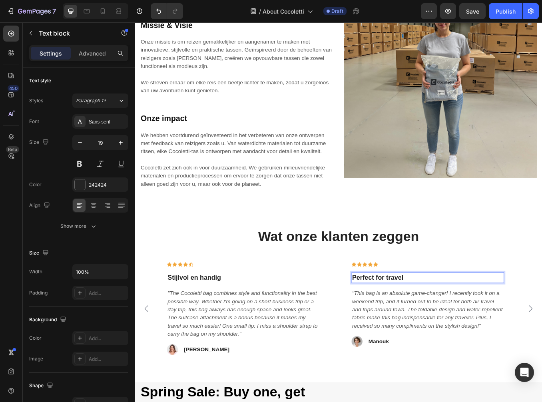
click at [465, 317] on p "Perfect for travel" at bounding box center [480, 323] width 178 height 12
click at [223, 338] on icon ""The Cocoletti bag combines style and functionality in the best possible way. W…" at bounding box center [261, 365] width 177 height 55
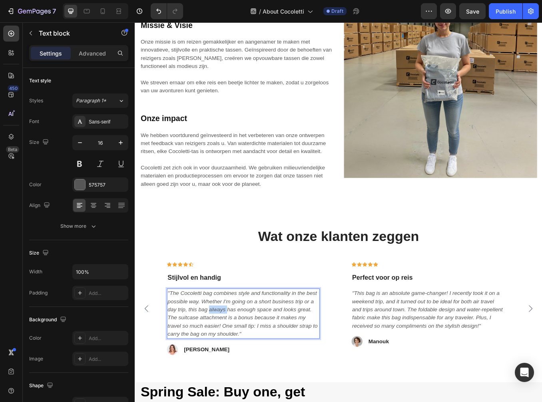
click at [223, 338] on icon ""The Cocoletti bag combines style and functionality in the best possible way. W…" at bounding box center [261, 365] width 177 height 55
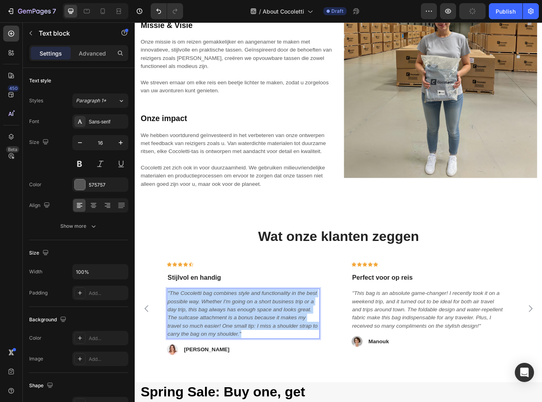
click at [223, 338] on icon ""The Cocoletti bag combines style and functionality in the best possible way. W…" at bounding box center [261, 365] width 177 height 55
click at [269, 355] on icon ""The Cocoletti bag combines style and functionality in the best possible way. W…" at bounding box center [261, 365] width 177 height 55
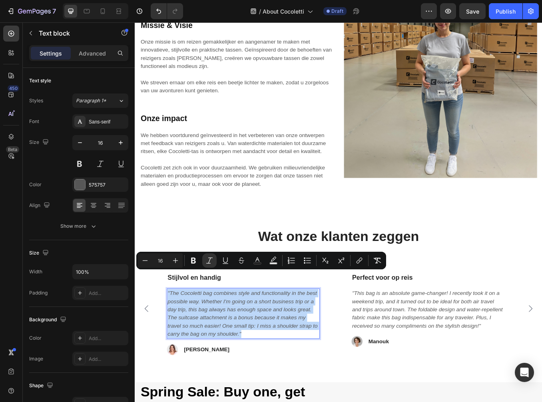
click at [268, 355] on icon ""The Cocoletti bag combines style and functionality in the best possible way. W…" at bounding box center [261, 365] width 177 height 55
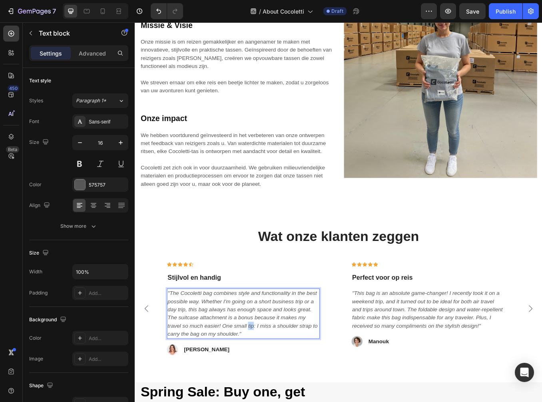
click at [268, 355] on icon ""The Cocoletti bag combines style and functionality in the best possible way. W…" at bounding box center [261, 365] width 177 height 55
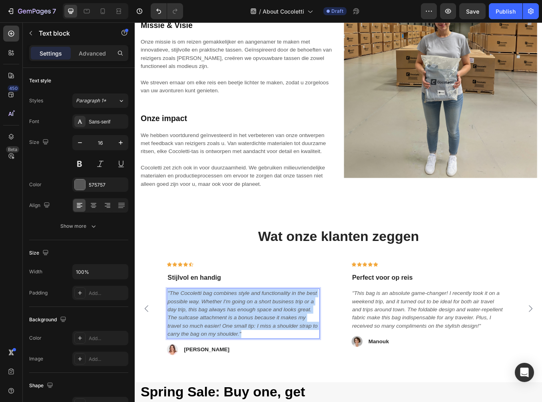
click at [268, 355] on icon ""The Cocoletti bag combines style and functionality in the best possible way. W…" at bounding box center [261, 365] width 177 height 55
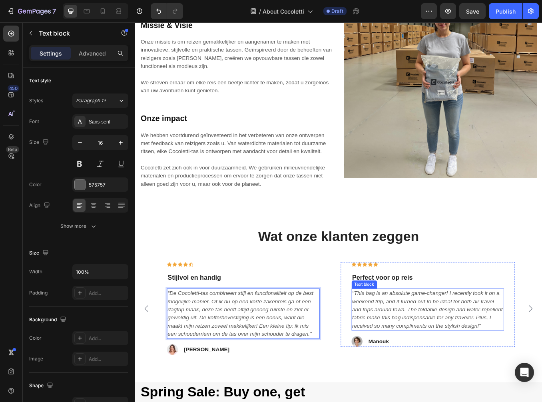
click at [472, 346] on icon ""This bag is an absolute game-changer! I recently took it on a weekend trip, an…" at bounding box center [479, 360] width 177 height 45
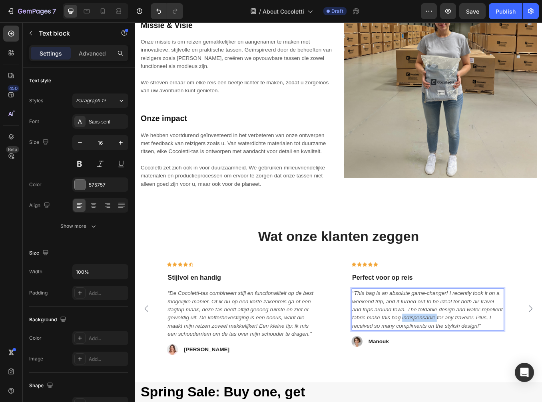
click at [472, 346] on icon ""This bag is an absolute game-changer! I recently took it on a weekend trip, an…" at bounding box center [479, 360] width 177 height 45
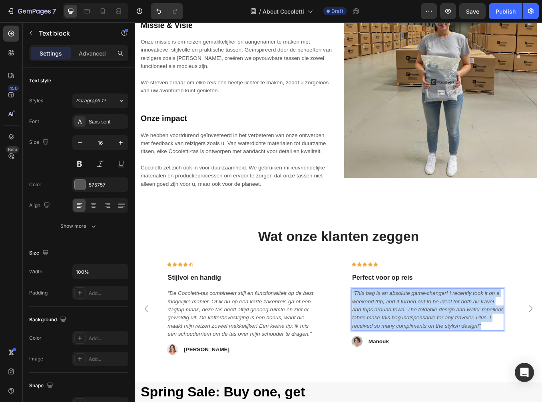
click at [472, 346] on icon ""This bag is an absolute game-changer! I recently took it on a weekend trip, an…" at bounding box center [479, 360] width 177 height 45
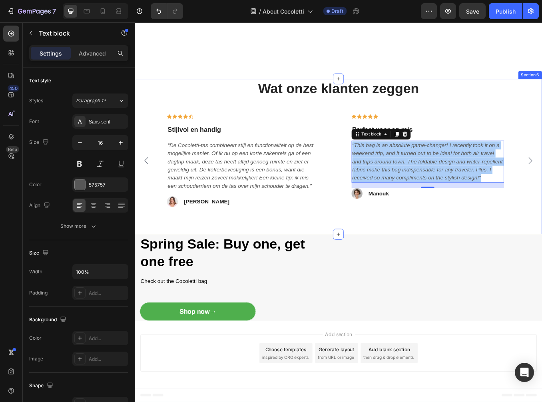
scroll to position [1293, 0]
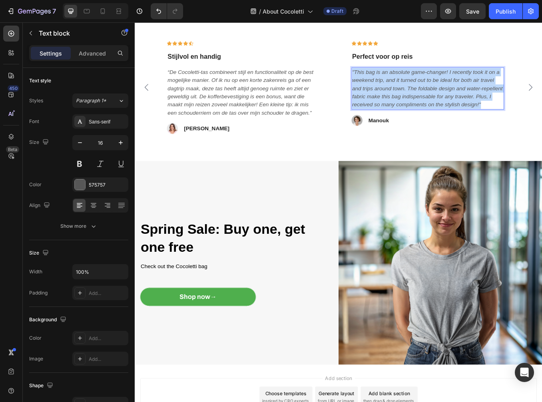
click at [445, 121] on icon ""This bag is an absolute game-changer! I recently took it on a weekend trip, an…" at bounding box center [479, 99] width 177 height 45
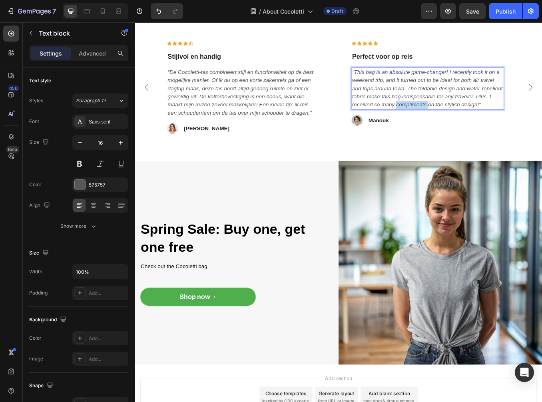
click at [445, 121] on icon ""This bag is an absolute game-changer! I recently took it on a weekend trip, an…" at bounding box center [479, 99] width 177 height 45
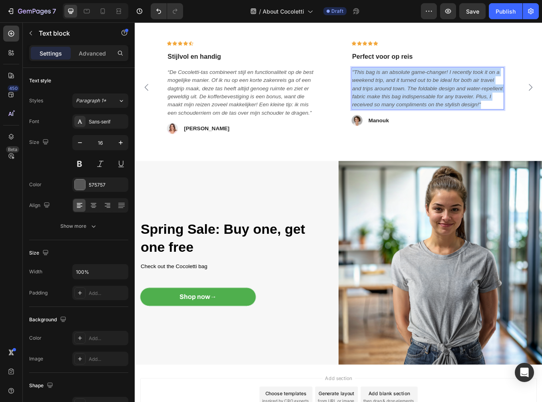
click at [445, 121] on icon ""This bag is an absolute game-changer! I recently took it on a weekend trip, an…" at bounding box center [479, 99] width 177 height 45
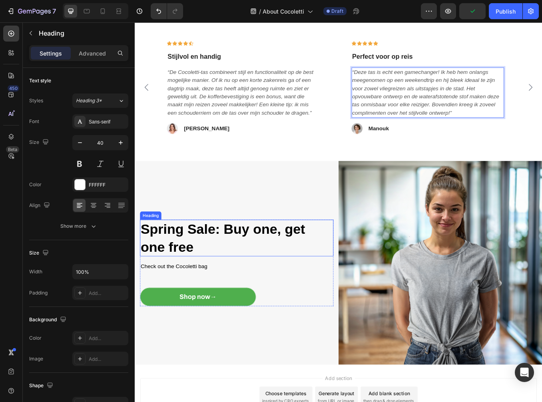
click at [193, 273] on h2 "Spring Sale: Buy one, get one free" at bounding box center [255, 276] width 228 height 43
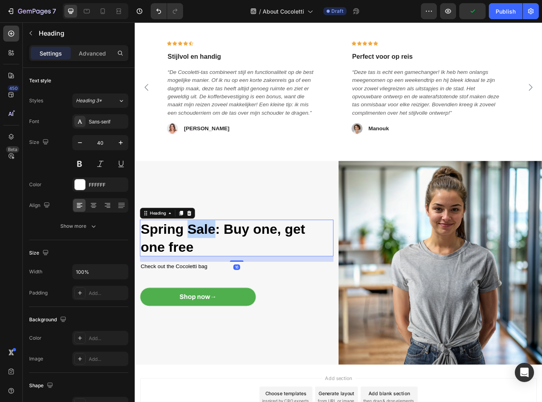
click at [193, 273] on h2 "Spring Sale: Buy one, get one free" at bounding box center [255, 276] width 228 height 43
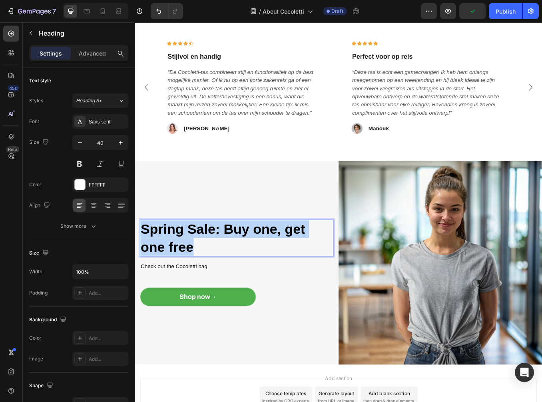
click at [193, 273] on p "Spring Sale: Buy one, get one free" at bounding box center [254, 276] width 226 height 42
click at [281, 265] on span "Spring Sale: Buy one, get one free" at bounding box center [238, 276] width 194 height 38
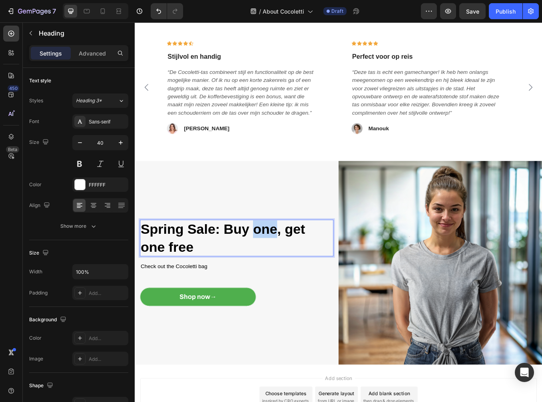
click at [281, 265] on span "Spring Sale: Buy one, get one free" at bounding box center [238, 276] width 194 height 38
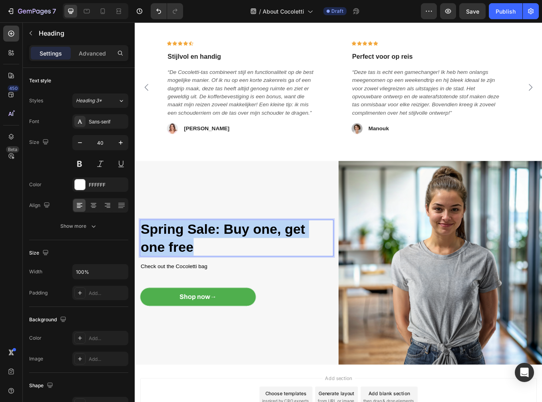
click at [281, 265] on span "Spring Sale: Buy one, get one free" at bounding box center [238, 276] width 194 height 38
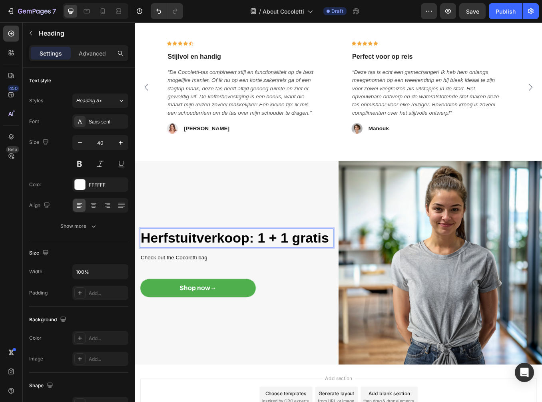
scroll to position [1304, 0]
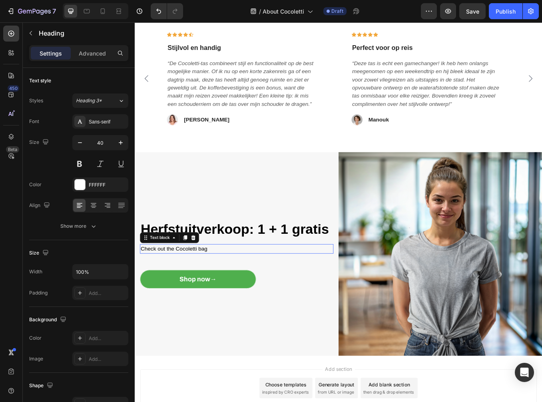
click at [221, 289] on p "Check out the Cocoletti bag" at bounding box center [254, 289] width 226 height 10
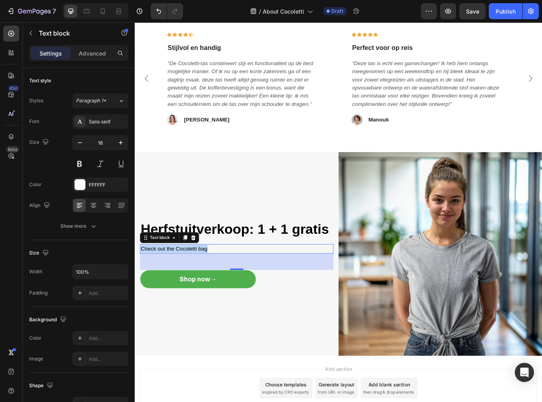
click at [293, 293] on div "⁠⁠⁠⁠⁠⁠⁠ Herfstuitverkoop: 1 + 1 gratis Heading Check out the Cocoletti bag Text…" at bounding box center [255, 295] width 228 height 81
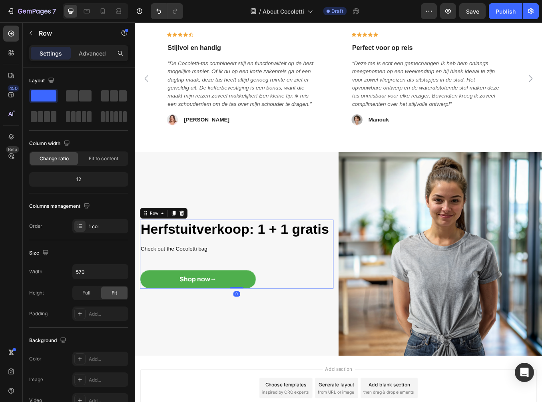
click at [293, 293] on div "⁠⁠⁠⁠⁠⁠⁠ Herfstuitverkoop: 1 + 1 gratis Heading Check out the Cocoletti bag Text…" at bounding box center [255, 295] width 228 height 81
click at [197, 287] on span "Check out the Cocoletti bag" at bounding box center [180, 288] width 79 height 7
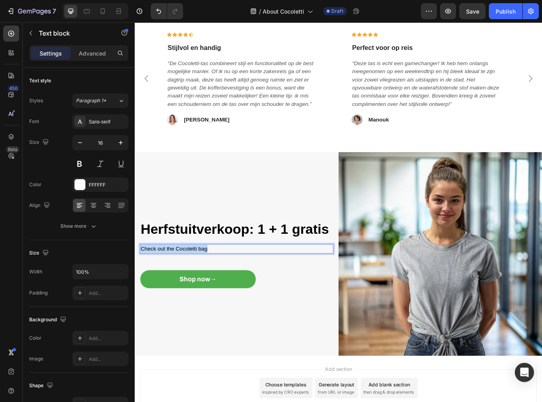
click at [197, 287] on span "Check out the Cocoletti bag" at bounding box center [180, 288] width 79 height 7
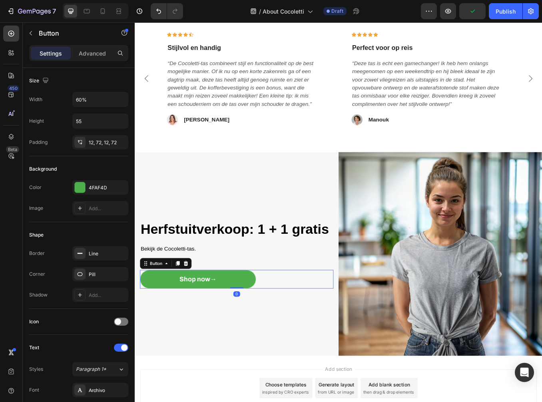
scroll to position [1293, 0]
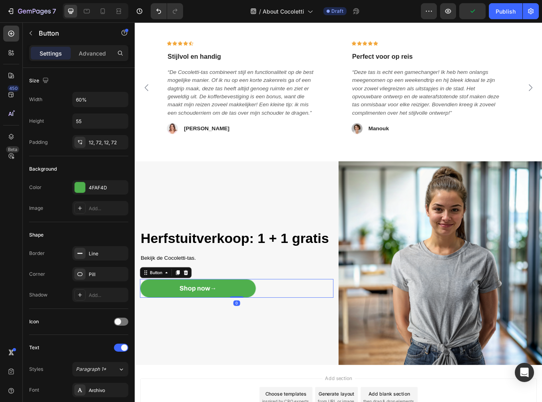
click at [219, 324] on link "Shop now →" at bounding box center [209, 335] width 137 height 22
click at [219, 336] on span "Shop now →" at bounding box center [209, 335] width 44 height 8
click at [218, 336] on span "Shop now →" at bounding box center [209, 335] width 44 height 8
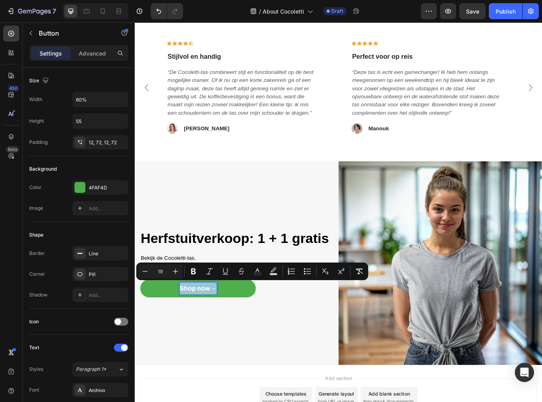
click at [218, 336] on span "Shop now →" at bounding box center [209, 335] width 44 height 8
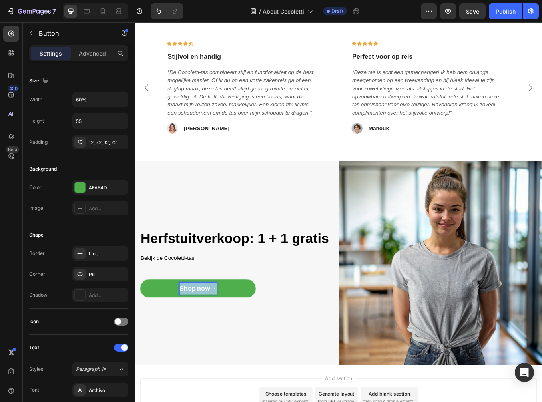
click at [205, 334] on span "Shop now →" at bounding box center [209, 335] width 44 height 8
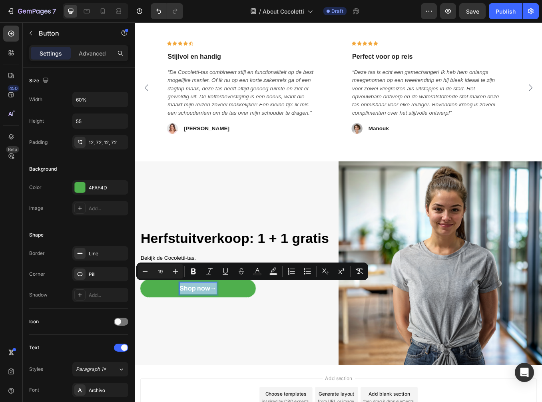
click at [205, 334] on span "Shop now →" at bounding box center [209, 335] width 44 height 8
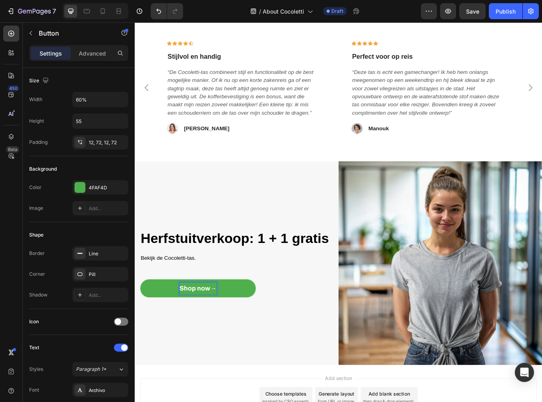
click at [189, 334] on span "Shop now →" at bounding box center [209, 335] width 44 height 8
click at [223, 333] on strong "→" at bounding box center [227, 335] width 8 height 8
click at [277, 285] on h2 "⁠⁠⁠⁠⁠⁠⁠ Herfstuitverkoop: 1 + 1 gratis" at bounding box center [255, 276] width 228 height 22
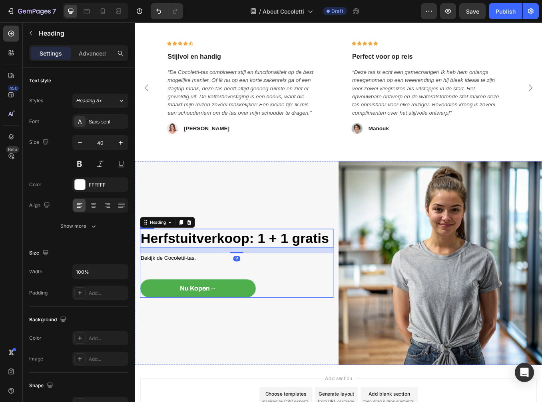
click at [204, 333] on strong "Nu Kopen→" at bounding box center [209, 335] width 43 height 8
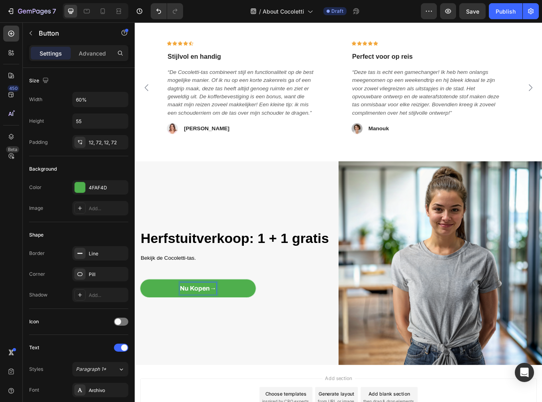
click at [218, 331] on strong "Nu Kopen→" at bounding box center [209, 335] width 43 height 8
click at [221, 333] on strong "Nu Kopen→" at bounding box center [209, 335] width 43 height 8
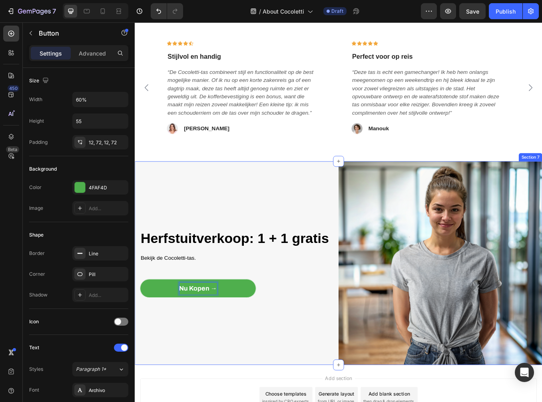
click at [281, 198] on div "⁠⁠⁠⁠⁠⁠⁠ Herfstuitverkoop: 1 + 1 gratis Heading Bekijk de Cocoletti-tas. Text bl…" at bounding box center [255, 306] width 240 height 240
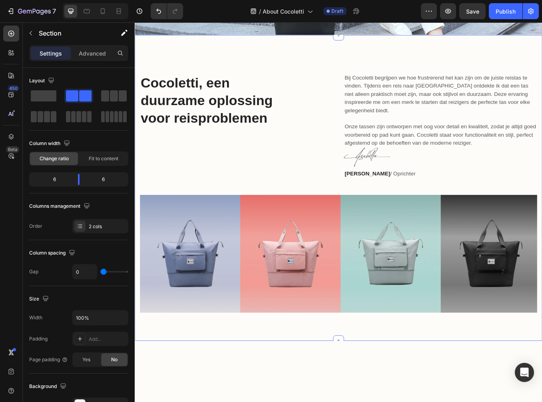
scroll to position [0, 0]
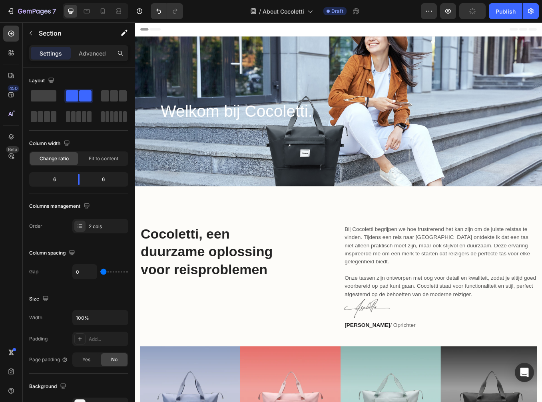
click at [499, 12] on div "Publish" at bounding box center [505, 11] width 20 height 8
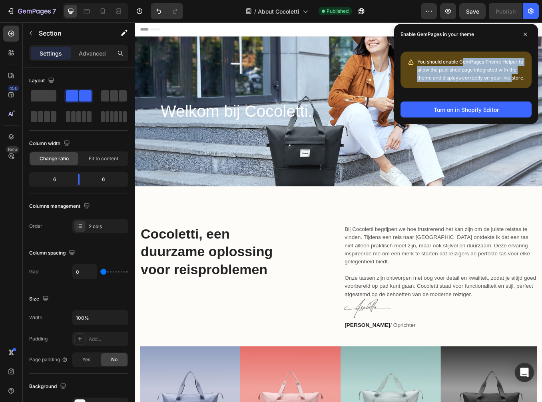
drag, startPoint x: 465, startPoint y: 60, endPoint x: 512, endPoint y: 82, distance: 51.9
click at [512, 82] on div "You should enable GemPages Theme Helper to allow the published page integrated …" at bounding box center [471, 70] width 108 height 24
click at [494, 109] on div "Turn on in Shopify Editor" at bounding box center [466, 109] width 65 height 8
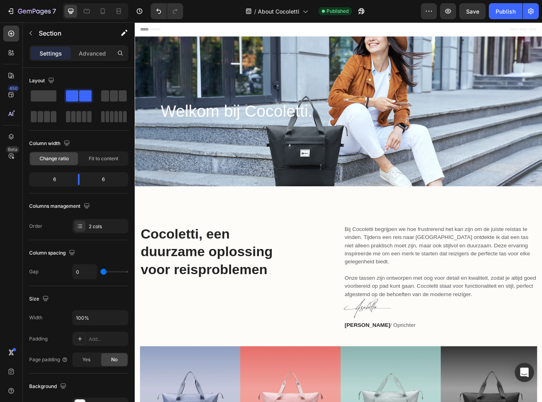
click at [495, 16] on button "Publish" at bounding box center [506, 11] width 34 height 16
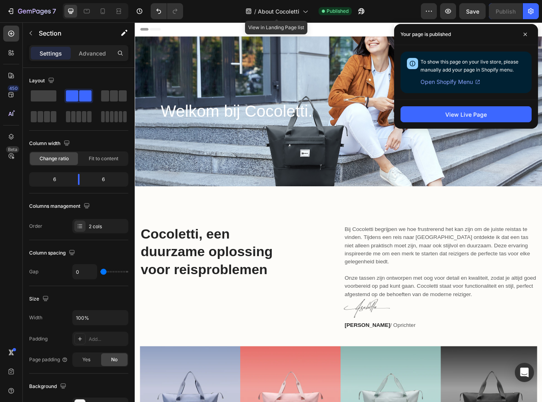
click at [281, 14] on span "About Cocoletti" at bounding box center [279, 11] width 42 height 8
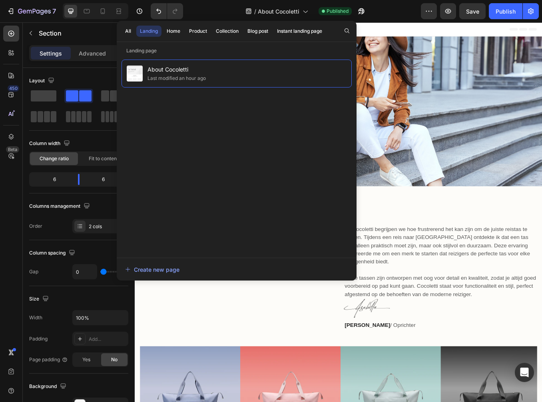
click at [177, 72] on span "About Cocoletti" at bounding box center [176, 70] width 58 height 10
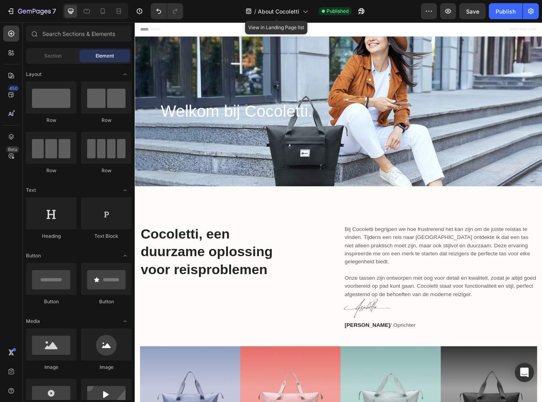
click at [285, 9] on span "About Cocoletti" at bounding box center [279, 11] width 42 height 8
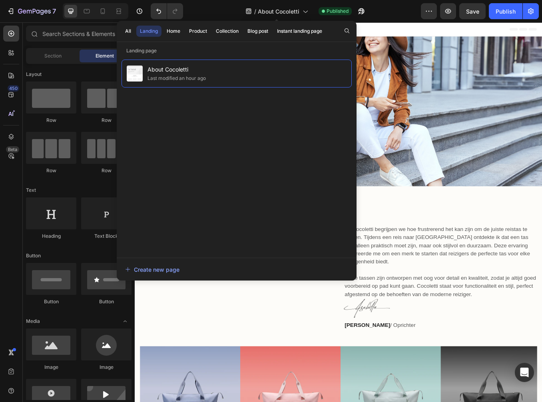
click at [278, 15] on span "About Cocoletti" at bounding box center [279, 11] width 42 height 8
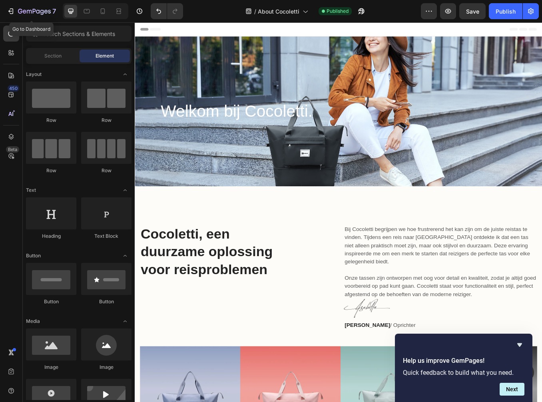
click at [14, 10] on icon "button" at bounding box center [11, 11] width 8 height 8
